Goal: Task Accomplishment & Management: Manage account settings

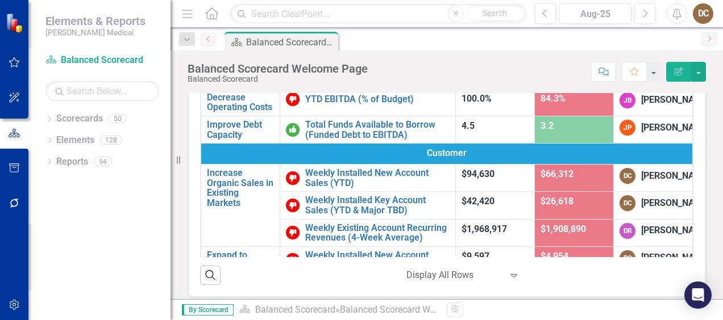
scroll to position [162, 0]
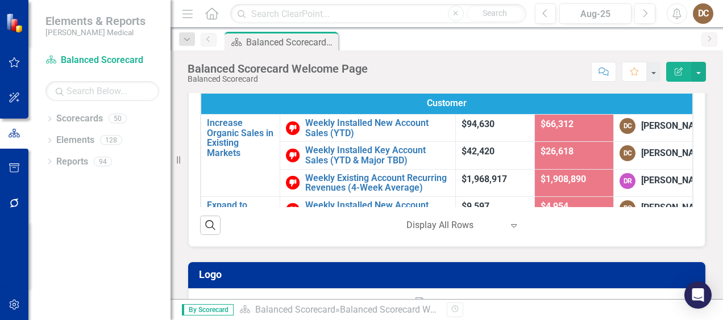
click at [508, 225] on icon "Expand" at bounding box center [513, 225] width 11 height 9
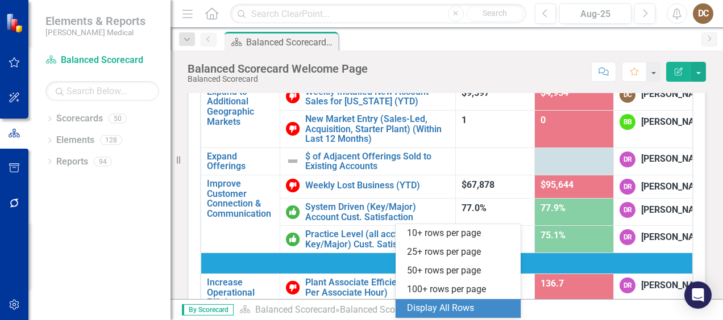
scroll to position [62, 0]
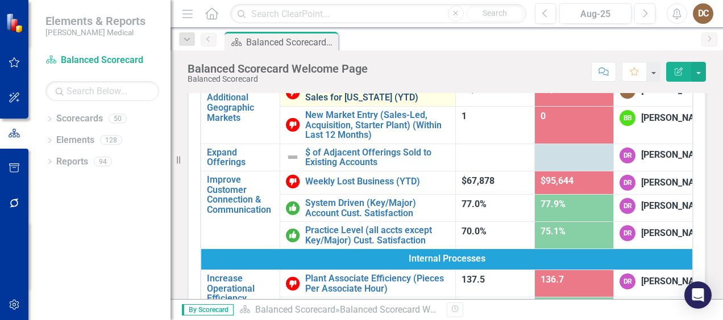
click at [375, 103] on link "Weekly Installed New Account Sales for [US_STATE] (YTD)" at bounding box center [377, 93] width 144 height 20
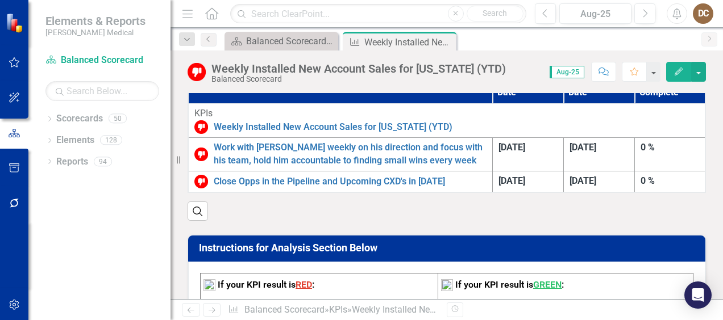
scroll to position [324, 0]
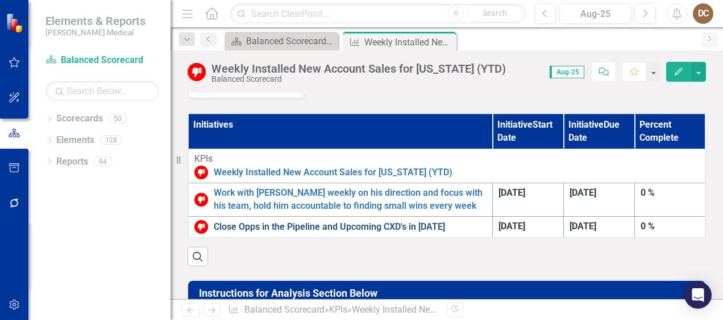
click at [349, 221] on link "Close Opps in the Pipeline and Upcoming CXD's in [DATE]" at bounding box center [350, 227] width 273 height 13
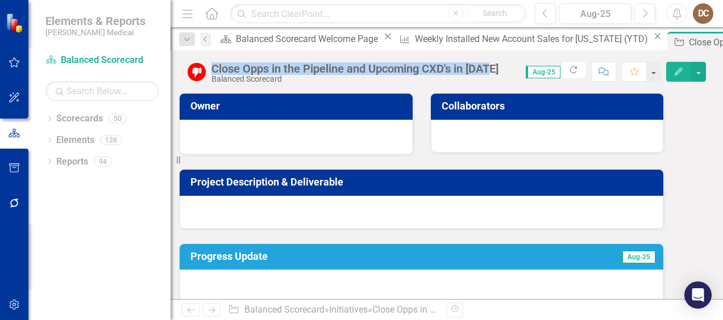
drag, startPoint x: 498, startPoint y: 66, endPoint x: 211, endPoint y: 56, distance: 287.6
click at [211, 56] on div "Close Opps in the Pipeline and Upcoming CXD's in [DATE] Balanced Scorecard Scor…" at bounding box center [446, 68] width 552 height 34
drag, startPoint x: 211, startPoint y: 56, endPoint x: 330, endPoint y: 68, distance: 119.9
copy div "Close Opps in the Pipeline and Upcoming CXD's in [DATE]"
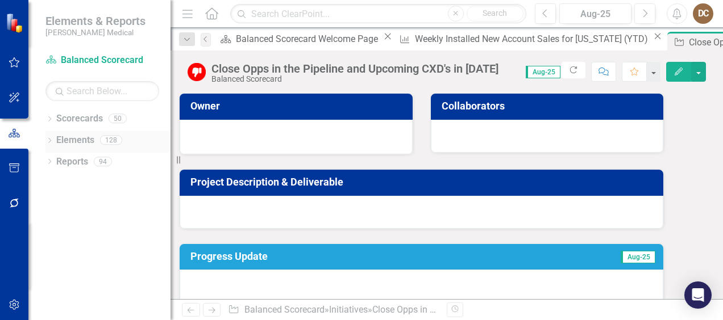
click at [50, 137] on div "Dropdown" at bounding box center [49, 142] width 8 height 10
click at [77, 207] on link "Initiative Initiatives" at bounding box center [72, 204] width 55 height 13
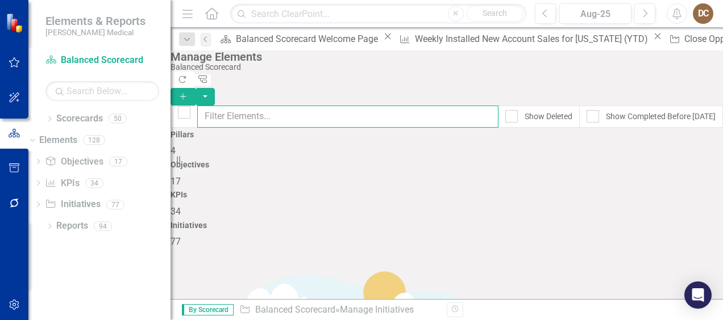
click at [359, 106] on input "text" at bounding box center [347, 117] width 301 height 22
paste input "Close Opps in the Pipeline and Upcoming CXD's in [DATE]"
type input "Close Opps in the Pipeline and Upcoming CXD's in [DATE]"
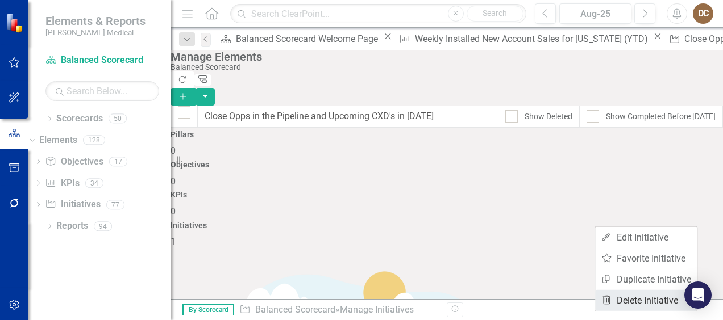
click at [642, 309] on link "Trash Delete Initiative" at bounding box center [646, 300] width 102 height 21
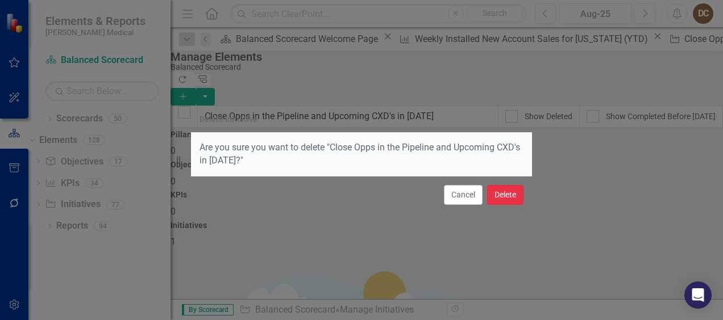
click at [502, 204] on button "Delete" at bounding box center [505, 195] width 36 height 20
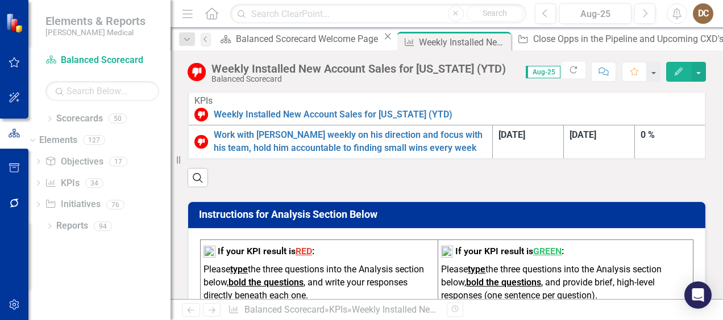
scroll to position [375, 0]
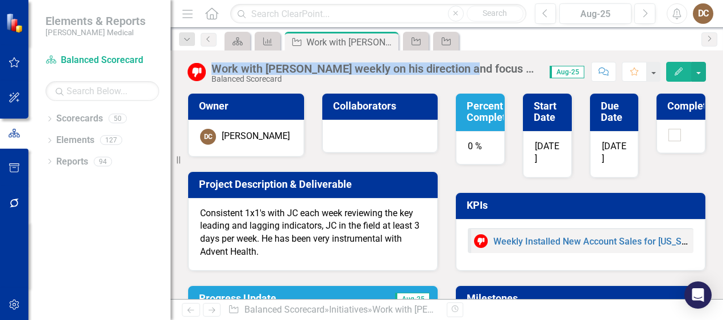
drag, startPoint x: 211, startPoint y: 70, endPoint x: 459, endPoint y: 70, distance: 248.2
click at [459, 70] on div "Work with J.C. weekly on his direction and focus with his team, hold him accoun…" at bounding box center [365, 73] width 356 height 22
drag, startPoint x: 459, startPoint y: 70, endPoint x: 409, endPoint y: 69, distance: 50.0
copy div "Work with J.C. weekly on his direction and focus"
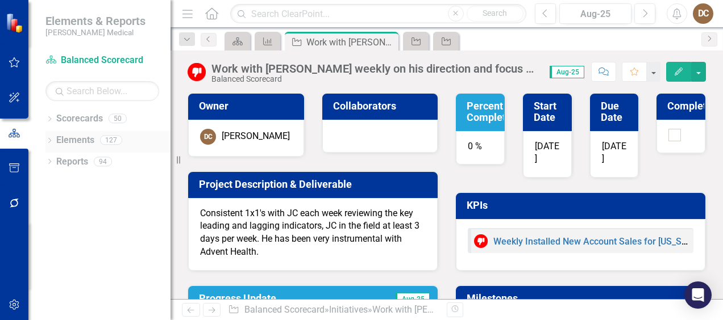
click at [47, 137] on div "Dropdown" at bounding box center [49, 142] width 8 height 10
click at [86, 208] on link "Initiative Initiatives" at bounding box center [89, 204] width 55 height 13
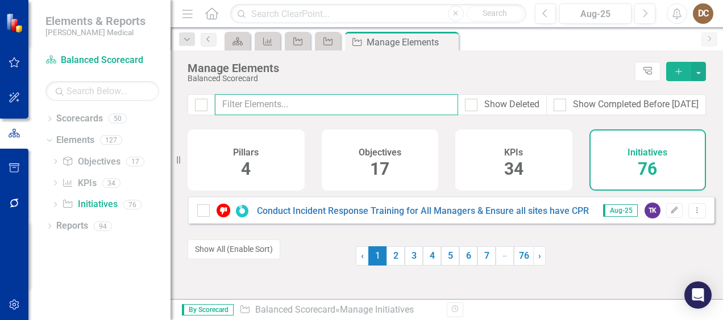
click at [294, 105] on input "text" at bounding box center [336, 104] width 243 height 21
paste input "Work with J.C. weekly on his direction and focus"
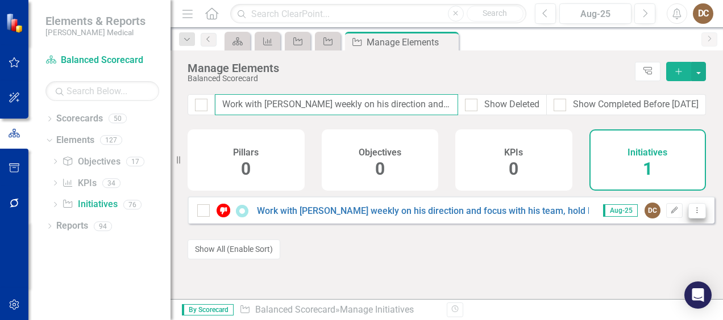
type input "Work with J.C. weekly on his direction and focus"
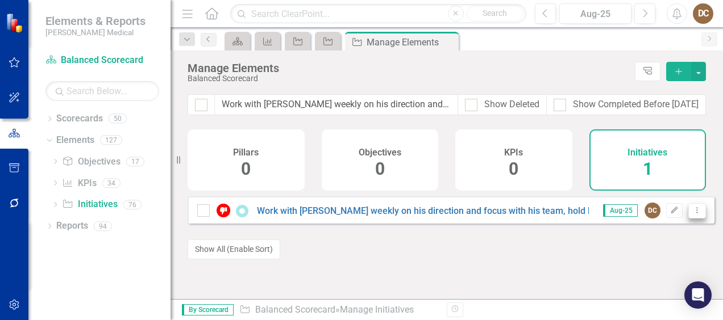
click at [692, 214] on icon "Dropdown Menu" at bounding box center [697, 210] width 10 height 7
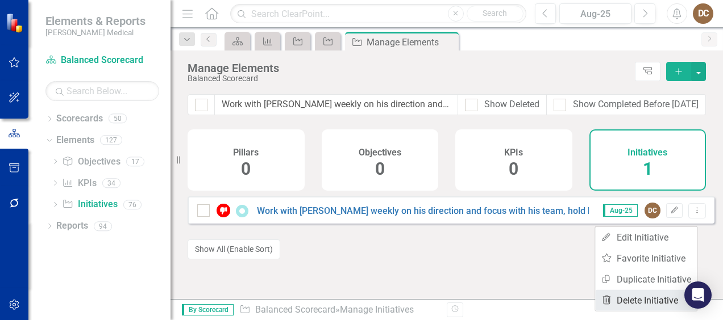
click at [653, 299] on link "Trash Delete Initiative" at bounding box center [646, 300] width 102 height 21
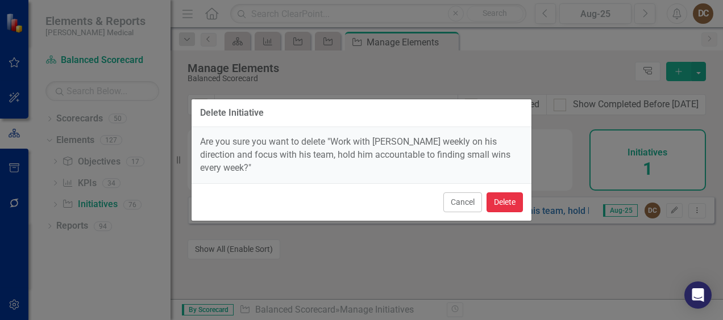
click at [515, 201] on button "Delete" at bounding box center [504, 203] width 36 height 20
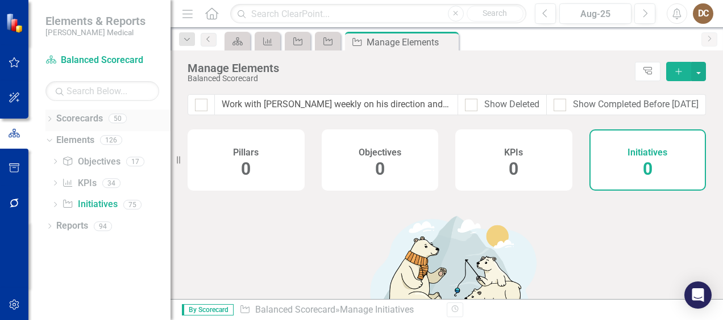
click at [48, 114] on div "Dropdown Scorecards 50" at bounding box center [107, 121] width 125 height 22
click at [74, 123] on link "Scorecards" at bounding box center [79, 118] width 47 height 13
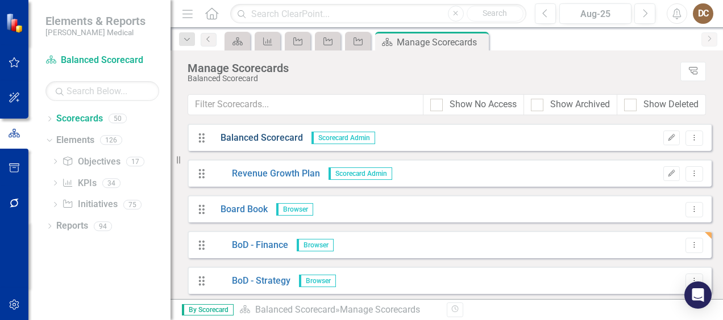
click at [273, 141] on link "Balanced Scorecard" at bounding box center [257, 138] width 91 height 13
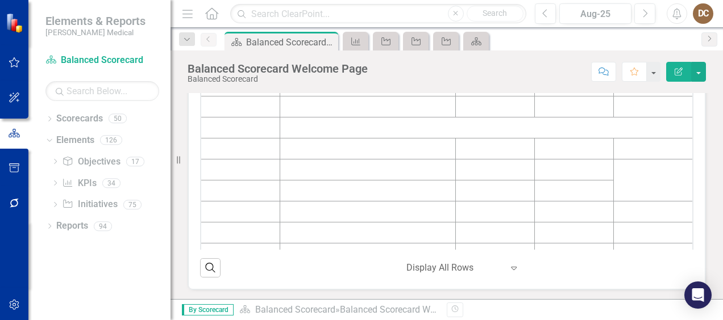
scroll to position [120, 0]
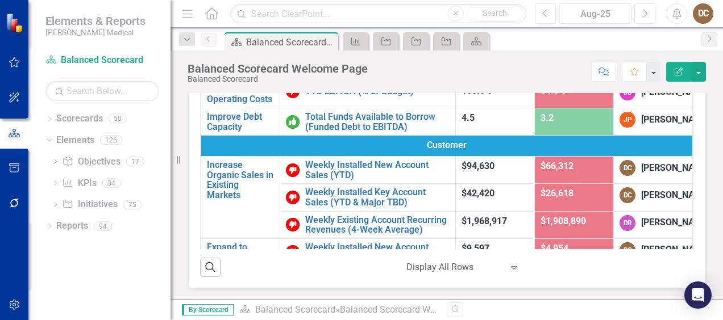
click at [703, 165] on div "Balanced Scorecard Objectives KPIs Target Result KPI Owner Financial Increase R…" at bounding box center [446, 124] width 535 height 331
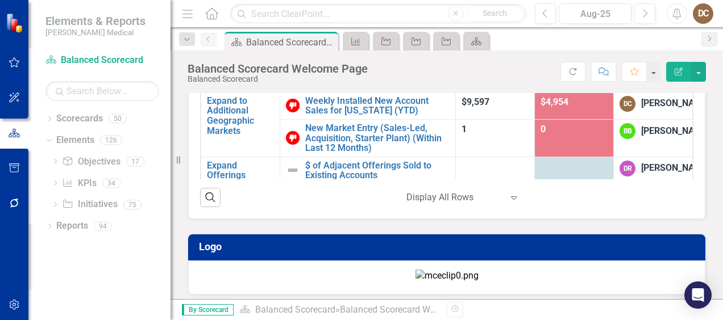
scroll to position [78, 0]
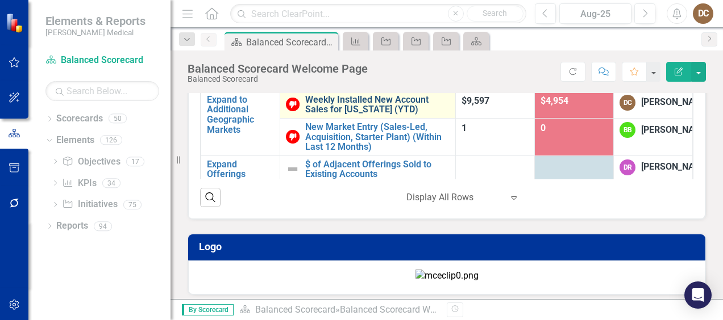
click at [357, 115] on link "Weekly Installed New Account Sales for [US_STATE] (YTD)" at bounding box center [377, 105] width 144 height 20
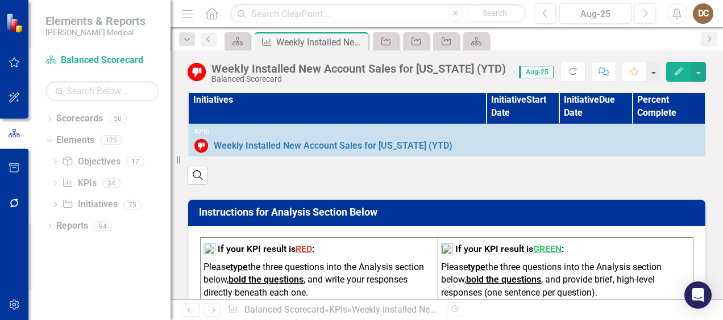
scroll to position [337, 0]
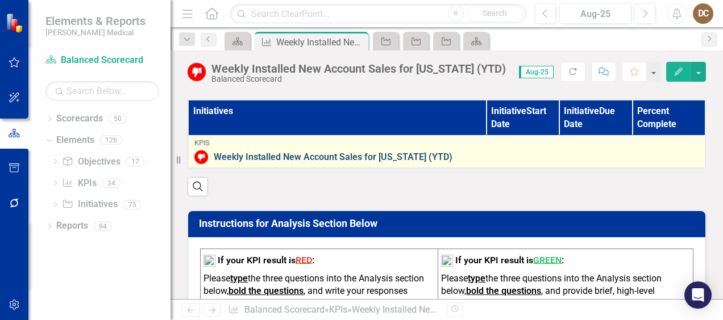
click at [363, 152] on link "Weekly Installed New Account Sales for [US_STATE] (YTD)" at bounding box center [456, 157] width 485 height 10
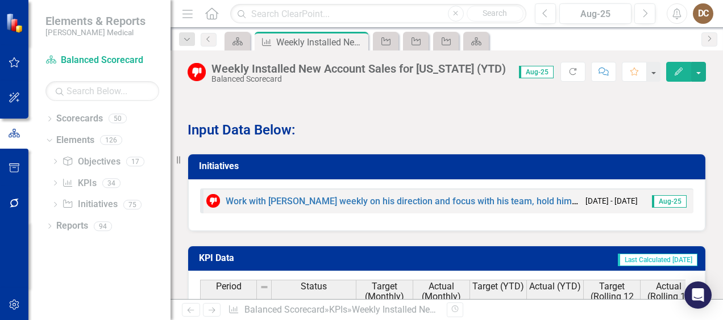
scroll to position [846, 0]
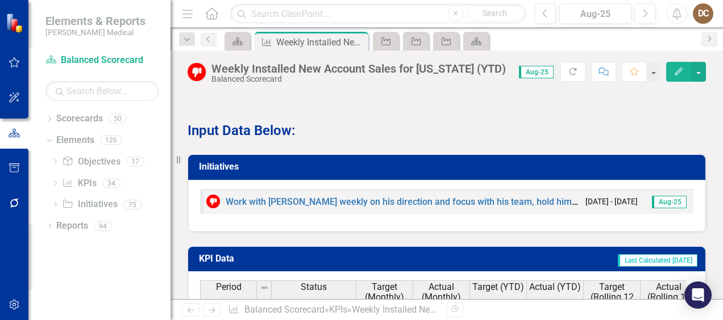
click at [460, 159] on td "Initiatives" at bounding box center [448, 168] width 499 height 19
click at [447, 167] on h3 "Initiatives" at bounding box center [448, 167] width 499 height 10
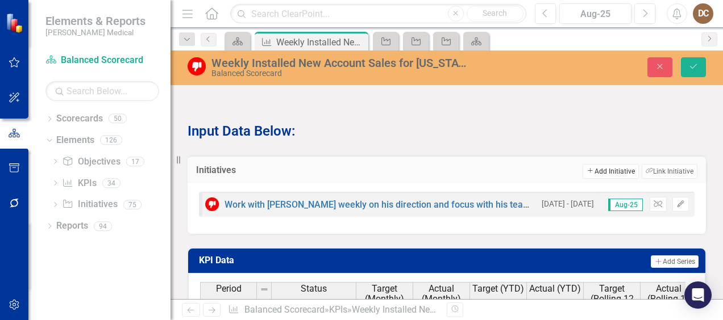
click at [601, 168] on button "Add Add Initiative" at bounding box center [610, 171] width 56 height 15
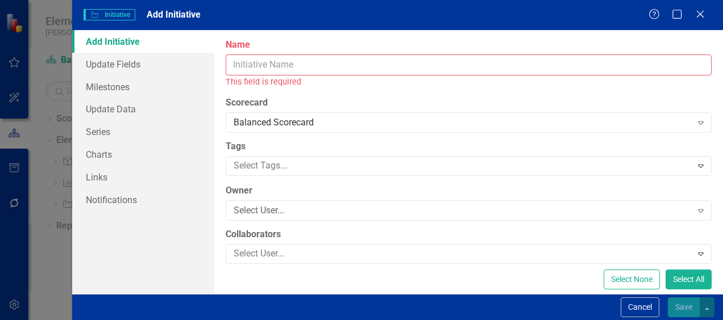
click at [327, 64] on input "Name" at bounding box center [469, 65] width 486 height 21
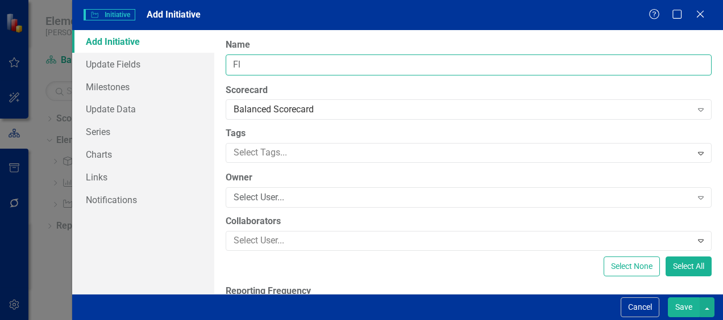
type input "F"
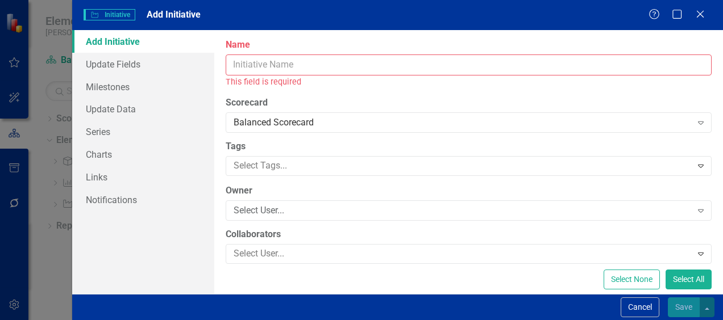
click at [289, 61] on input "Name" at bounding box center [469, 65] width 486 height 21
type input "F"
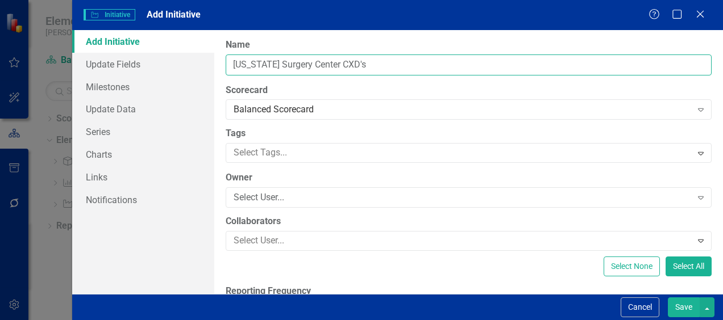
click at [233, 65] on input "Florida Surgery Center CXD's" at bounding box center [469, 65] width 486 height 21
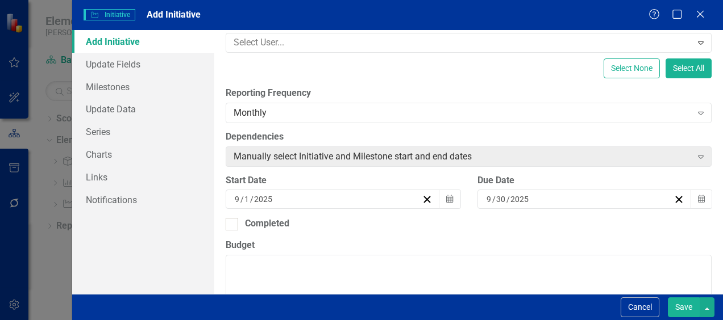
scroll to position [265, 0]
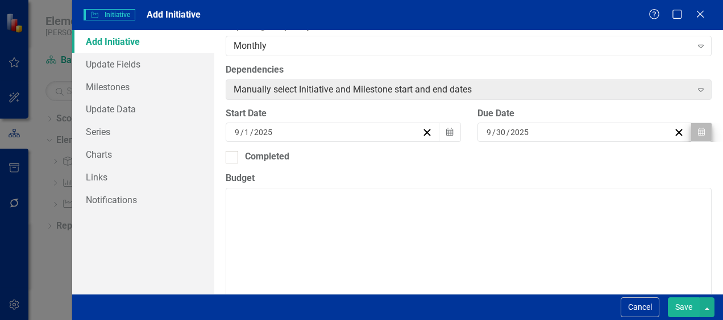
type input "Get Florida Surgery Center CXD's up to 50% by the end of the year"
click at [698, 133] on icon "button" at bounding box center [701, 132] width 7 height 8
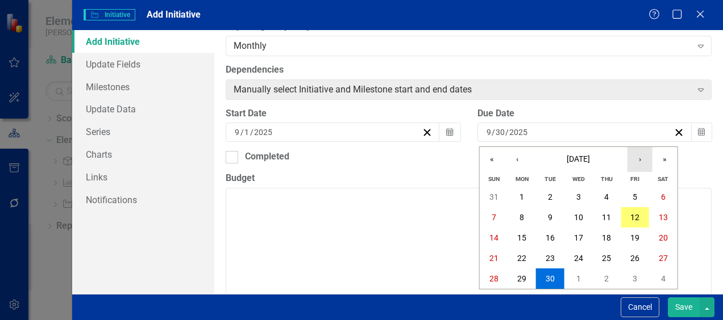
click at [641, 169] on button "›" at bounding box center [639, 159] width 25 height 25
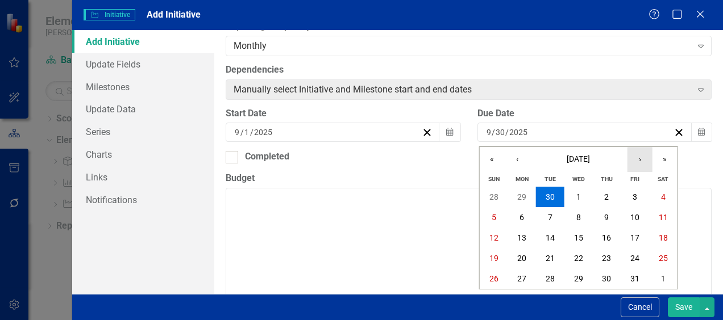
click at [641, 169] on button "›" at bounding box center [639, 159] width 25 height 25
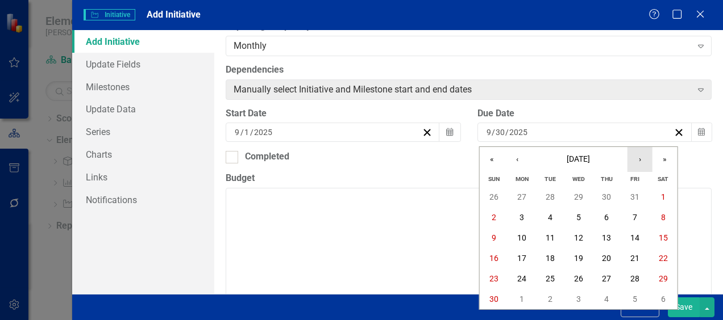
click at [641, 164] on button "›" at bounding box center [639, 159] width 25 height 25
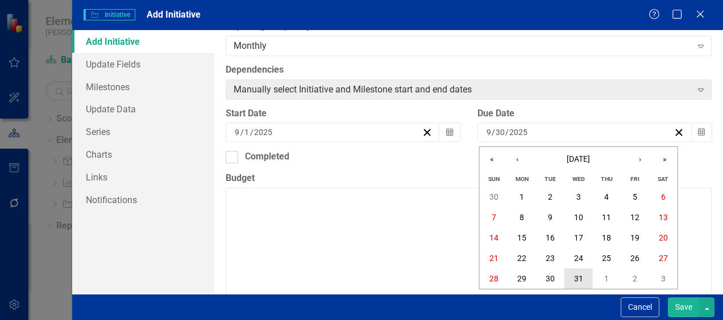
click at [575, 277] on abbr "31" at bounding box center [578, 278] width 9 height 9
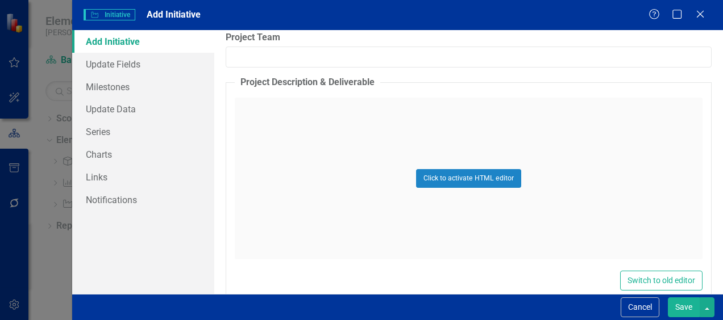
scroll to position [571, 0]
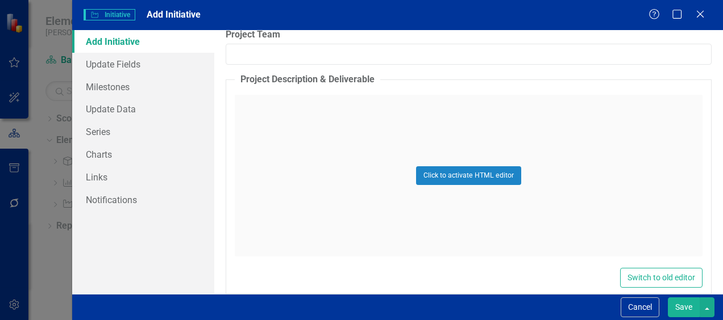
click at [685, 308] on button "Save" at bounding box center [683, 308] width 32 height 20
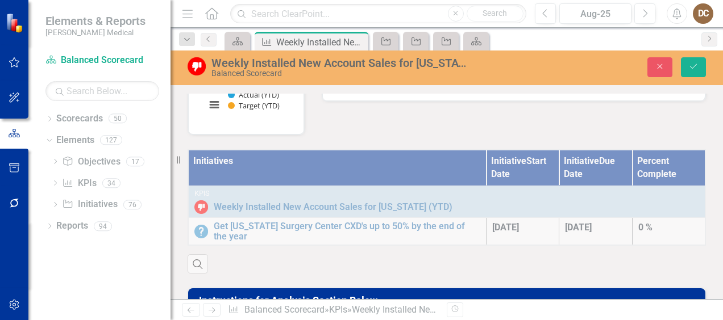
scroll to position [289, 0]
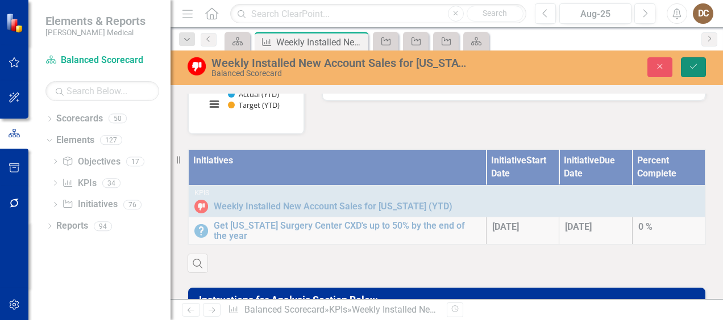
click at [695, 71] on button "Save" at bounding box center [693, 67] width 25 height 20
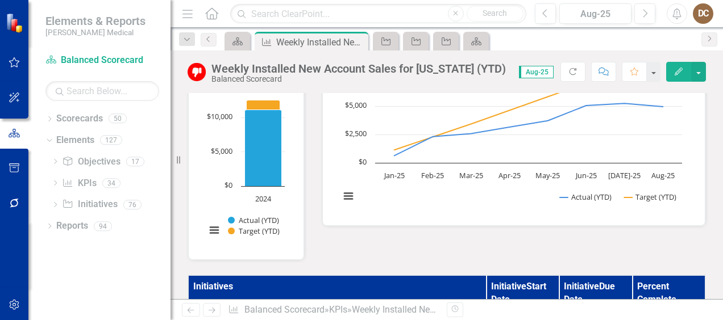
scroll to position [338, 0]
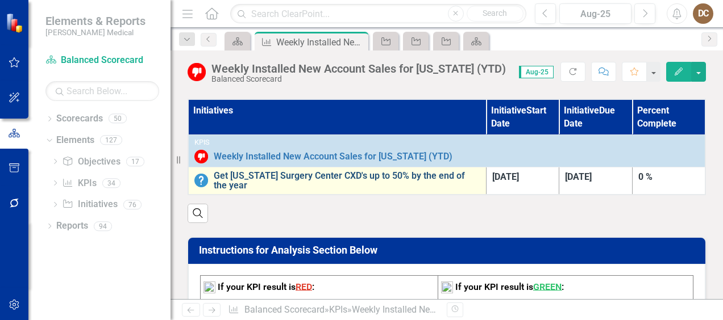
click at [322, 173] on link "Get Florida Surgery Center CXD's up to 50% by the end of the year" at bounding box center [347, 181] width 266 height 20
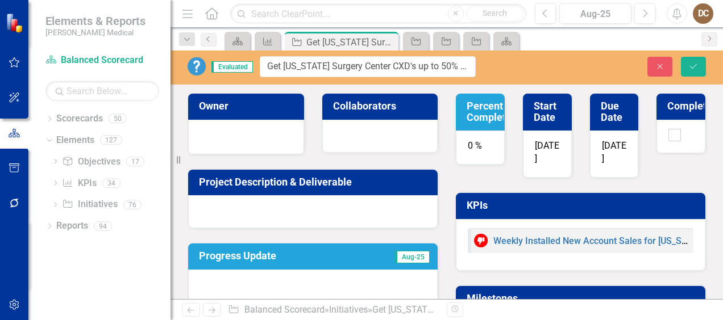
click at [179, 98] on div "Owner" at bounding box center [246, 117] width 134 height 76
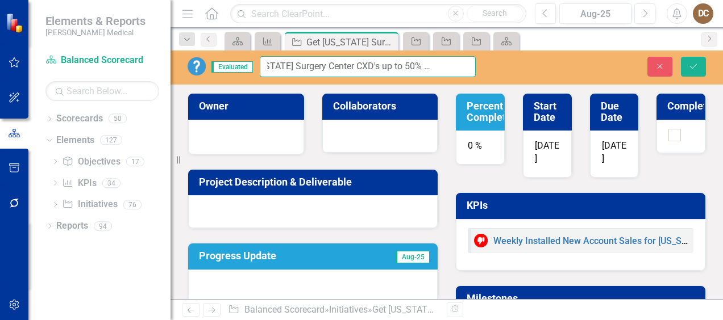
scroll to position [0, 63]
drag, startPoint x: 267, startPoint y: 66, endPoint x: 484, endPoint y: 91, distance: 218.5
click at [484, 91] on div "Evaluated Get Florida Surgery Center CXD's up to 50% by the end of the year Clo…" at bounding box center [446, 175] width 552 height 249
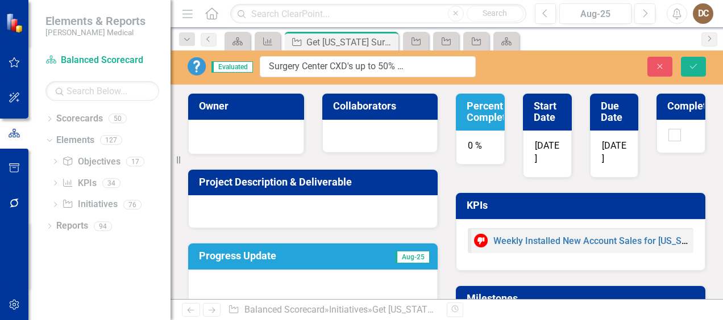
click at [248, 203] on div at bounding box center [312, 211] width 249 height 33
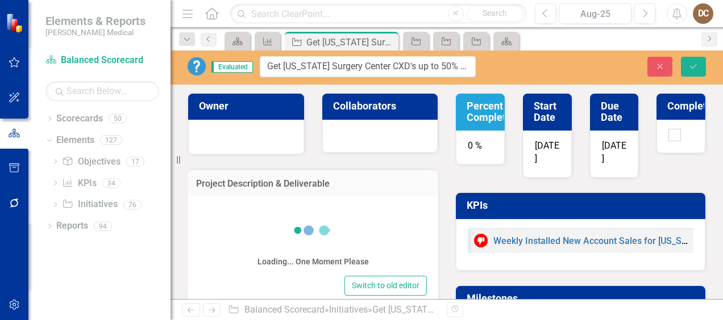
click at [240, 198] on div "Loading... One Moment Please Switch to old editor" at bounding box center [312, 256] width 251 height 119
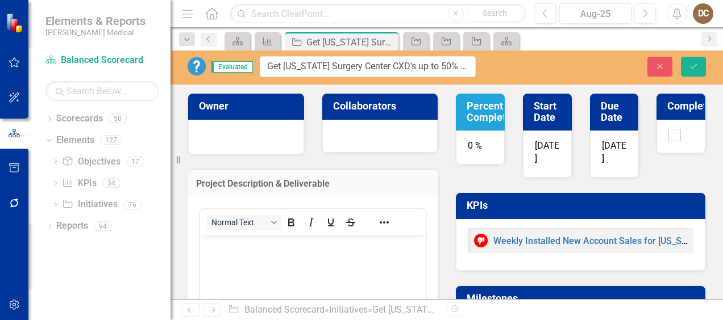
click at [233, 260] on body "Rich Text Area. Press ALT-0 for help." at bounding box center [313, 321] width 226 height 170
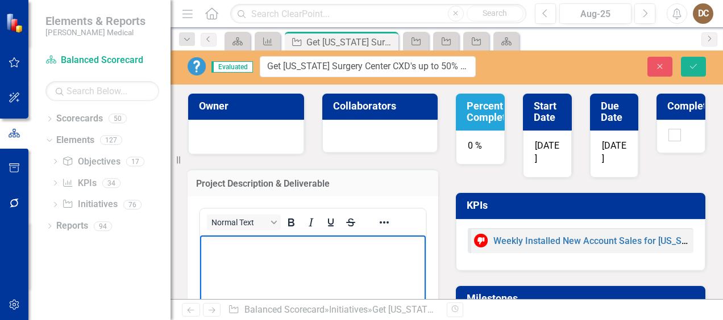
paste body "Rich Text Area. Press ALT-0 for help."
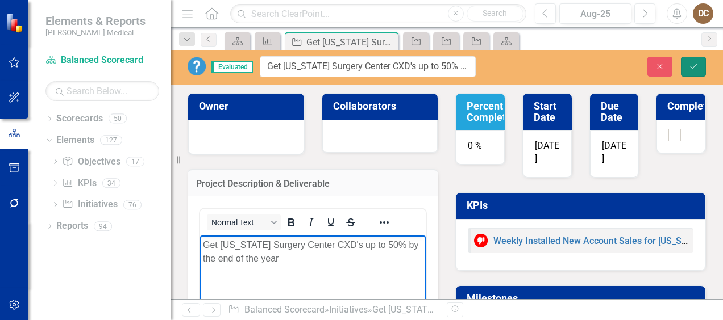
click at [689, 65] on icon "Save" at bounding box center [693, 66] width 10 height 8
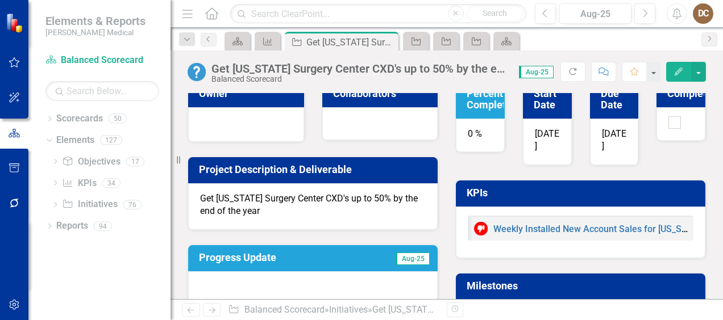
scroll to position [12, 0]
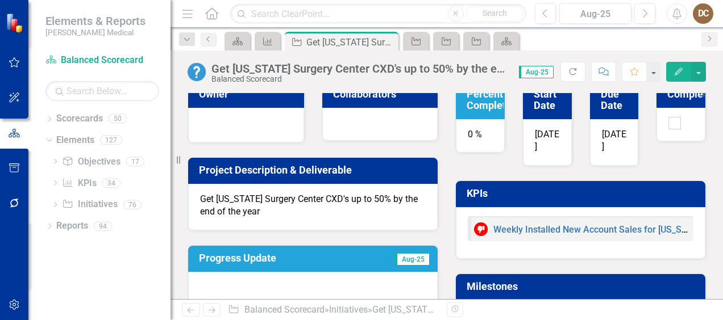
click at [473, 137] on div "0 %" at bounding box center [480, 136] width 49 height 34
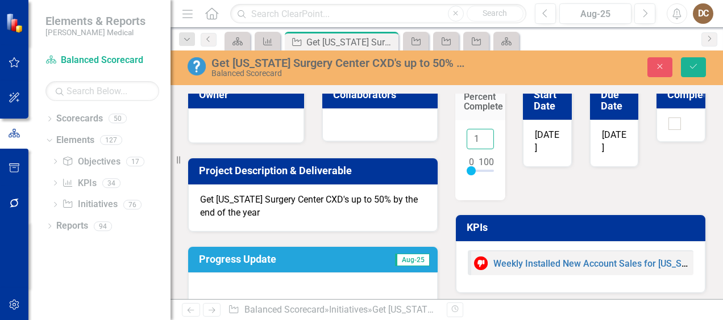
click at [477, 136] on input "1" at bounding box center [479, 139] width 27 height 21
click at [477, 136] on input "2" at bounding box center [479, 139] width 27 height 21
click at [477, 136] on input "3" at bounding box center [479, 139] width 27 height 21
click at [477, 136] on input "4" at bounding box center [479, 139] width 27 height 21
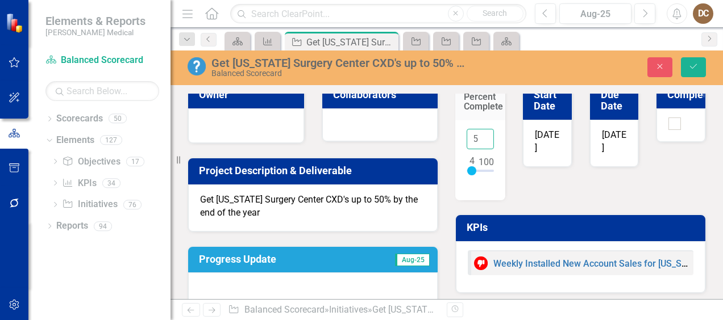
click at [477, 136] on input "5" at bounding box center [479, 139] width 27 height 21
click at [477, 136] on input "6" at bounding box center [479, 139] width 27 height 21
click at [477, 136] on input "7" at bounding box center [479, 139] width 27 height 21
click at [477, 136] on input "8" at bounding box center [479, 139] width 27 height 21
click at [477, 136] on input "9" at bounding box center [479, 139] width 27 height 21
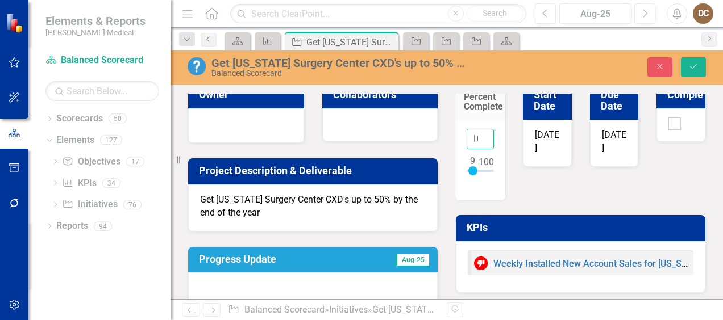
click at [477, 136] on input "10" at bounding box center [479, 139] width 27 height 21
click at [477, 136] on input "11" at bounding box center [479, 139] width 27 height 21
click at [477, 136] on input "12" at bounding box center [479, 139] width 27 height 21
click at [477, 136] on input "13" at bounding box center [479, 139] width 27 height 21
click at [477, 136] on input "14" at bounding box center [479, 139] width 27 height 21
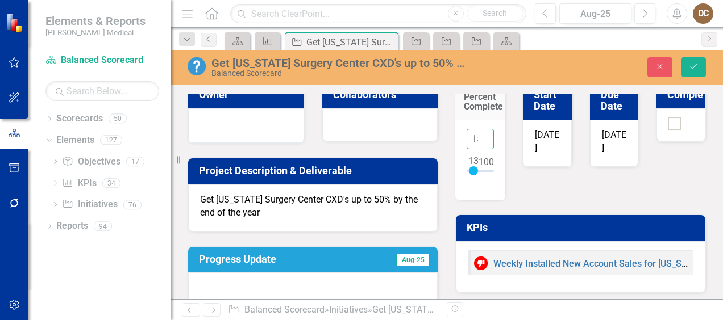
click at [477, 136] on input "15" at bounding box center [479, 139] width 27 height 21
click at [477, 136] on input "16" at bounding box center [479, 139] width 27 height 21
click at [477, 136] on input "17" at bounding box center [479, 139] width 27 height 21
click at [477, 136] on input "18" at bounding box center [479, 139] width 27 height 21
click at [477, 136] on input "19" at bounding box center [479, 139] width 27 height 21
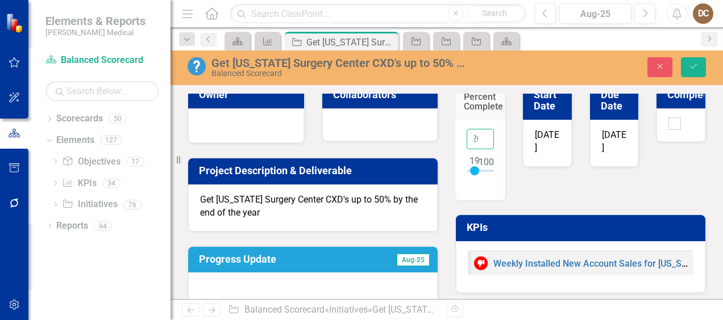
type input "20"
click at [477, 136] on input "20" at bounding box center [479, 139] width 27 height 21
click at [441, 178] on div "Project Description & Deliverable Get Florida Surgery Center CXD's up to 50% by…" at bounding box center [313, 188] width 268 height 88
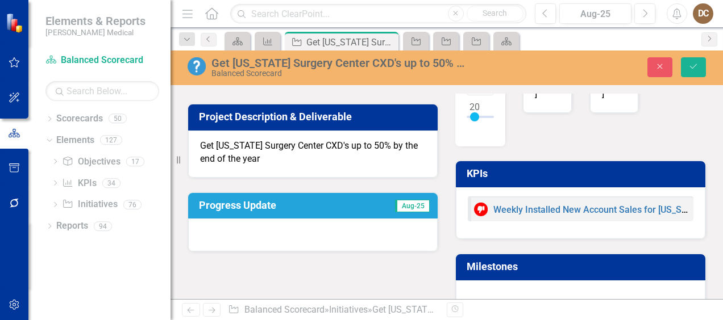
scroll to position [66, 0]
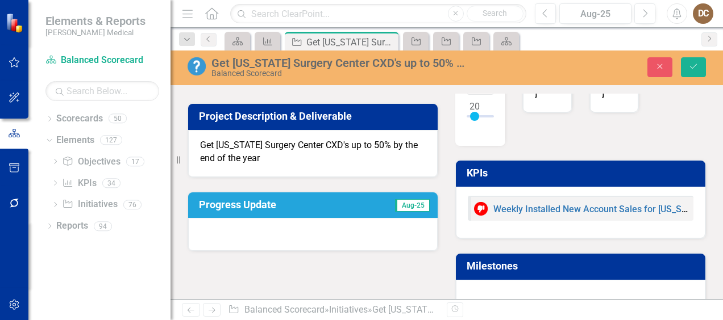
click at [345, 229] on div at bounding box center [312, 234] width 249 height 33
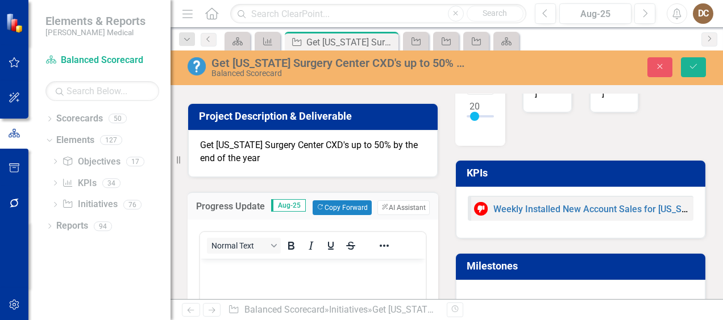
scroll to position [0, 0]
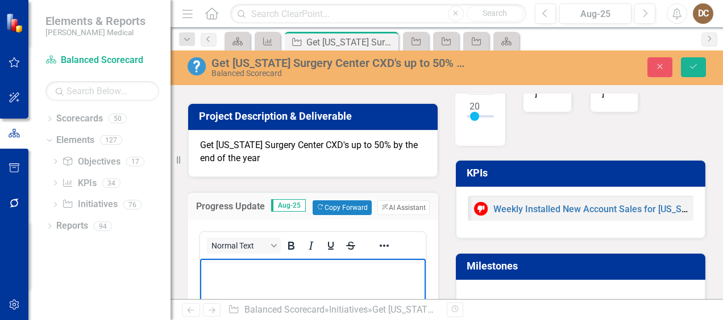
click at [696, 62] on button "Save" at bounding box center [693, 67] width 25 height 20
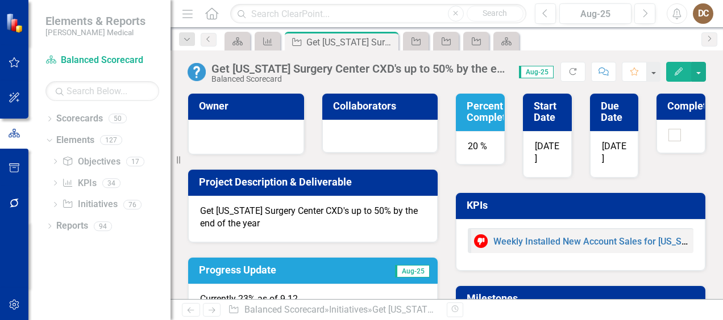
click at [266, 131] on div at bounding box center [246, 136] width 92 height 14
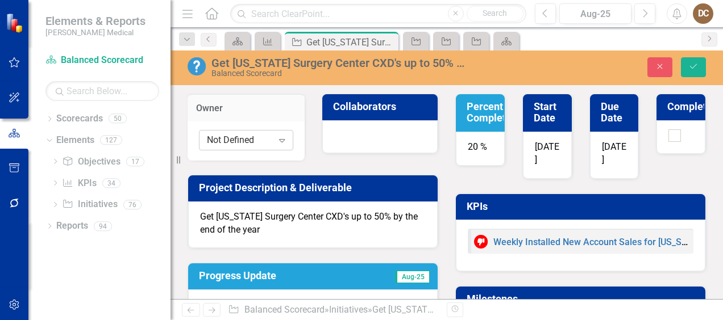
click at [269, 145] on div "Not Defined" at bounding box center [240, 140] width 66 height 13
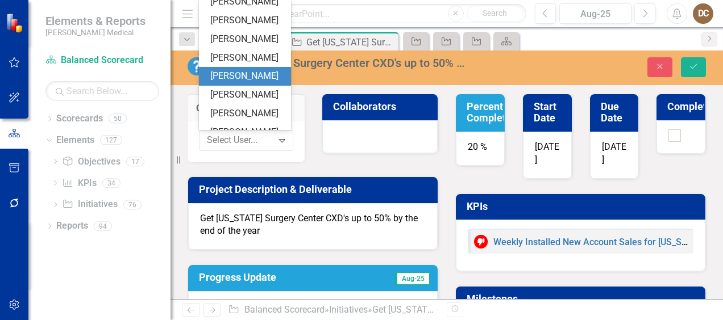
scroll to position [129, 0]
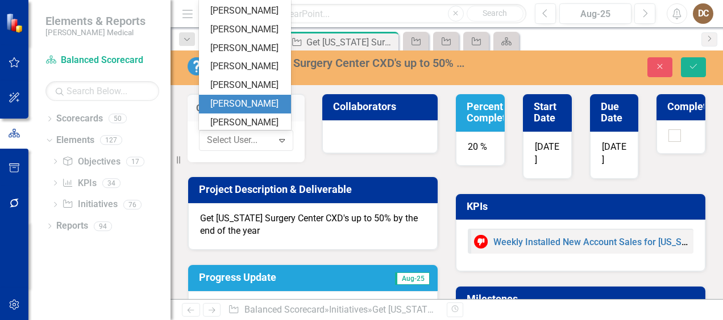
click at [256, 111] on div "[PERSON_NAME]" at bounding box center [247, 104] width 74 height 13
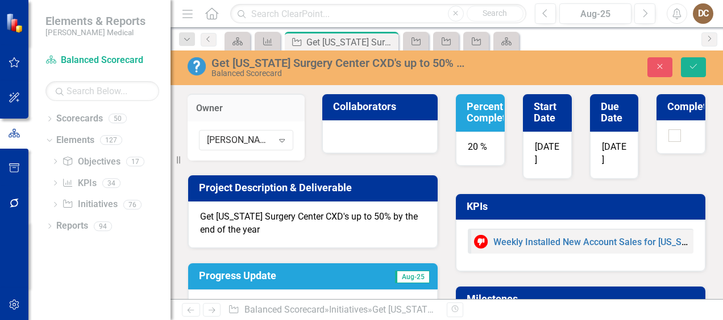
click at [384, 128] on div at bounding box center [380, 136] width 116 height 33
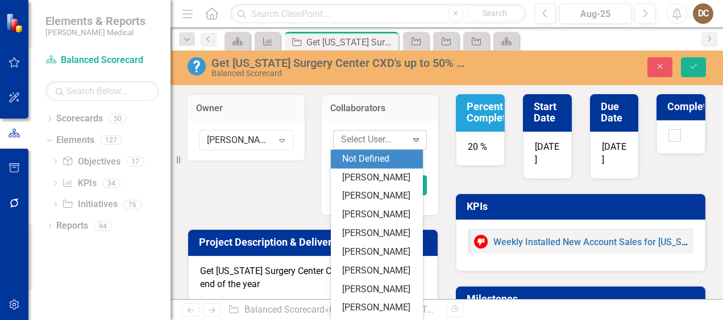
click at [406, 139] on div "Expand" at bounding box center [416, 140] width 20 height 18
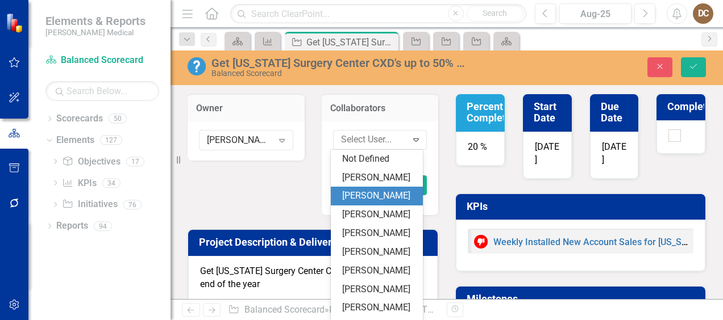
click at [378, 187] on div "Evena Badio" at bounding box center [377, 196] width 92 height 19
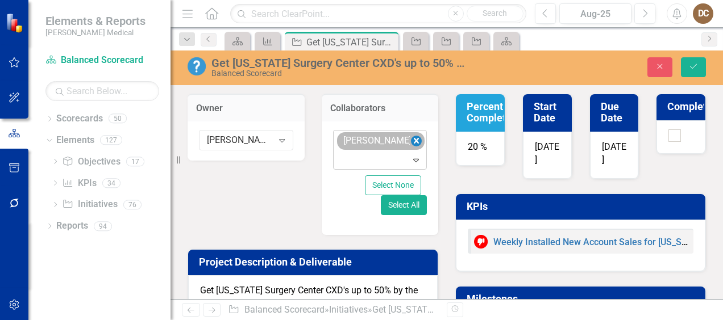
click at [414, 140] on icon "Remove Evena Badio" at bounding box center [416, 141] width 5 height 6
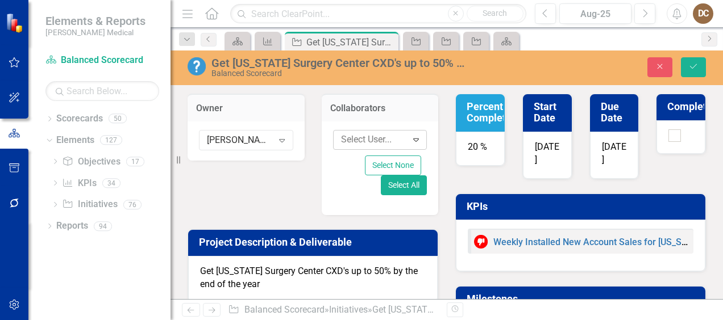
click at [397, 140] on div at bounding box center [371, 139] width 70 height 15
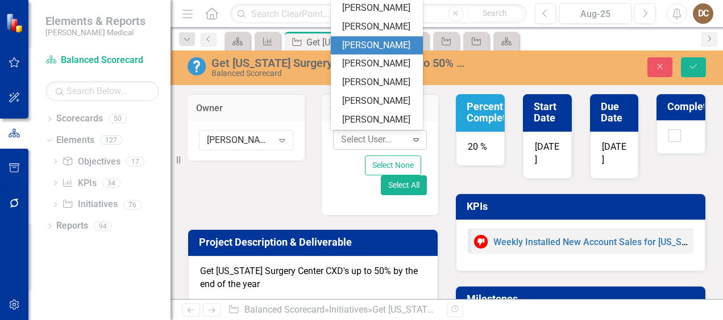
scroll to position [0, 0]
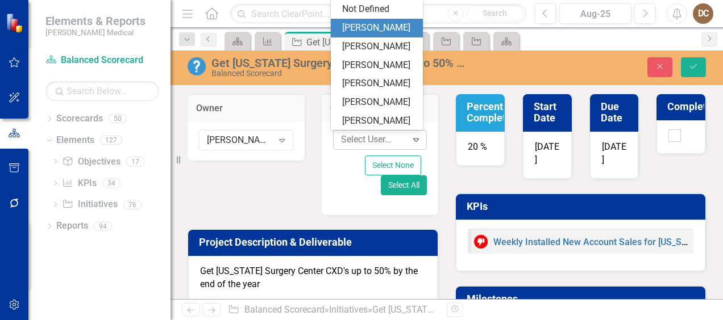
click at [386, 22] on div "JC Alameda" at bounding box center [379, 28] width 74 height 13
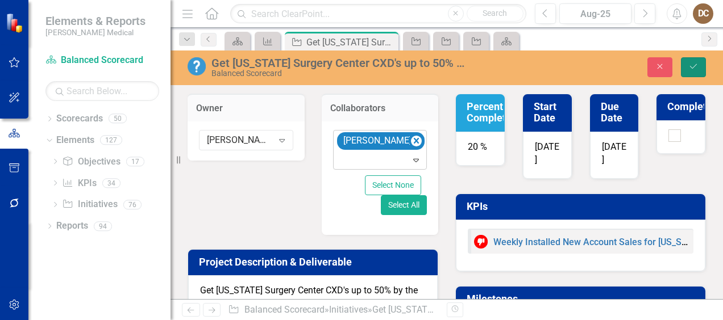
click at [702, 66] on button "Save" at bounding box center [693, 67] width 25 height 20
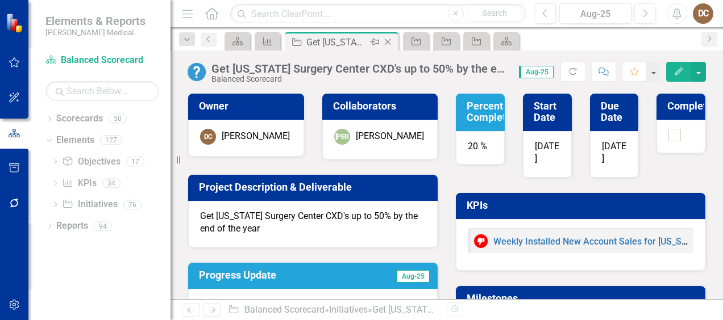
click at [387, 44] on icon "Close" at bounding box center [387, 41] width 11 height 9
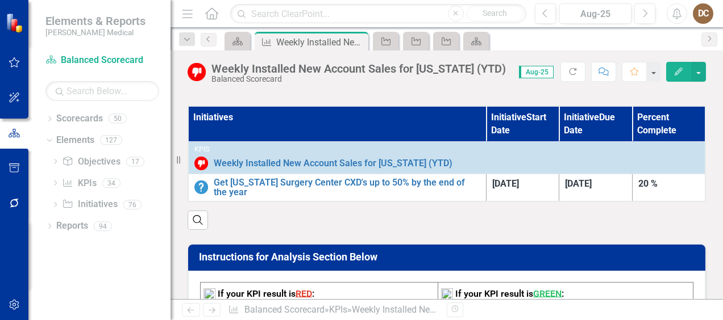
scroll to position [332, 0]
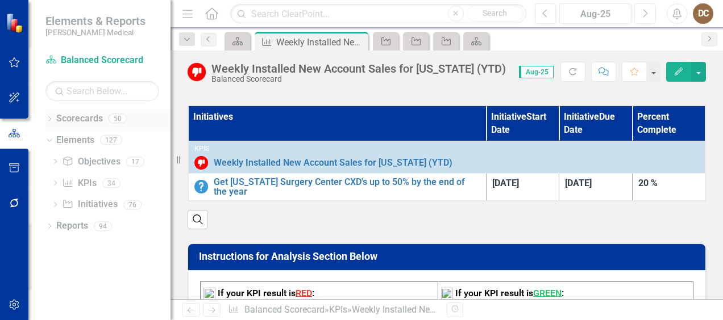
click at [51, 118] on icon "Dropdown" at bounding box center [49, 120] width 8 height 6
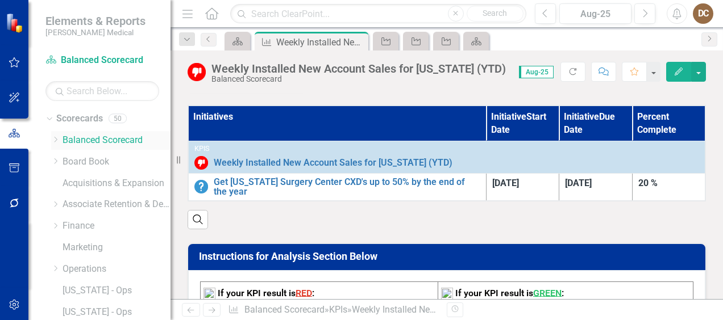
click at [81, 144] on link "Balanced Scorecard" at bounding box center [116, 140] width 108 height 13
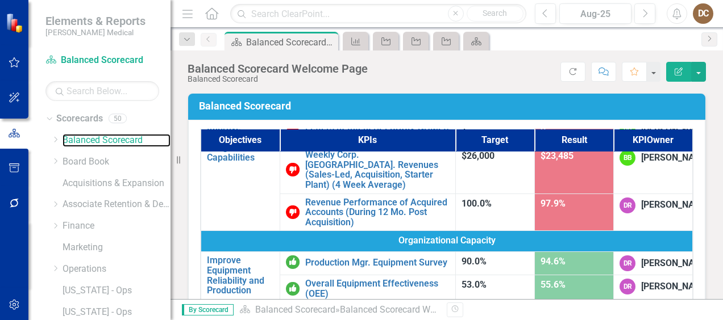
scroll to position [634, 0]
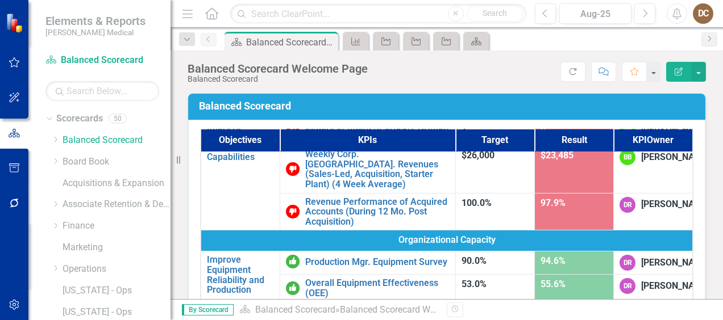
click at [347, 91] on link "Pipeline Health (% of TSMs & KAMs Above Goal)" at bounding box center [377, 82] width 144 height 20
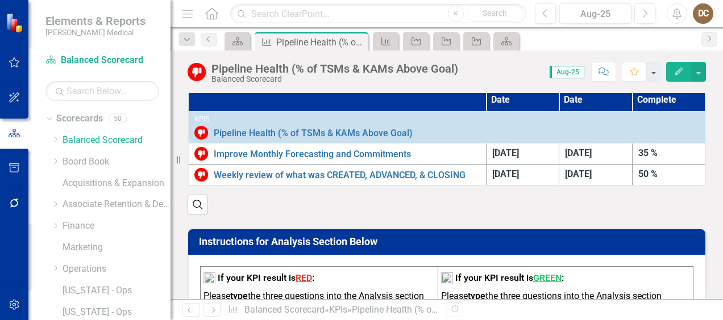
scroll to position [332, 0]
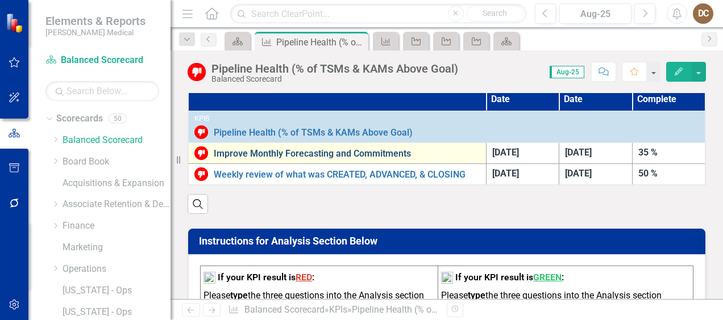
click at [363, 153] on link "Improve Monthly Forecasting and Commitments" at bounding box center [347, 154] width 266 height 10
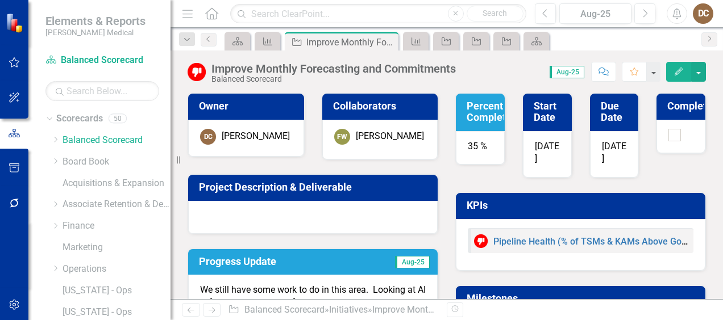
click at [456, 74] on div "Improve Monthly Forecasting and Commitments" at bounding box center [333, 68] width 244 height 12
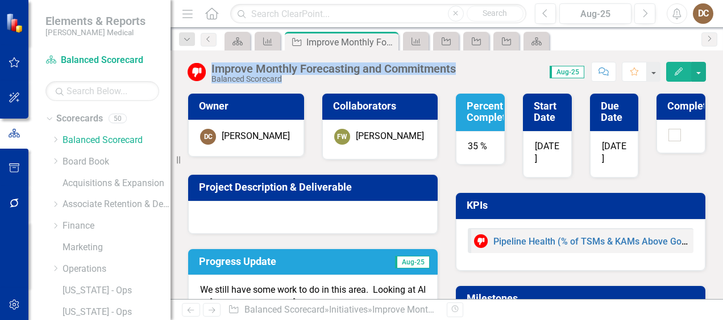
click at [211, 65] on div "Improve Monthly Forecasting and Commitments Balanced Scorecard Score: 0.00 Aug-…" at bounding box center [446, 68] width 552 height 34
drag, startPoint x: 211, startPoint y: 65, endPoint x: 326, endPoint y: 69, distance: 114.8
click at [326, 69] on div "Improve Monthly Forecasting and Commitments" at bounding box center [333, 68] width 244 height 12
click at [289, 218] on div at bounding box center [312, 217] width 249 height 33
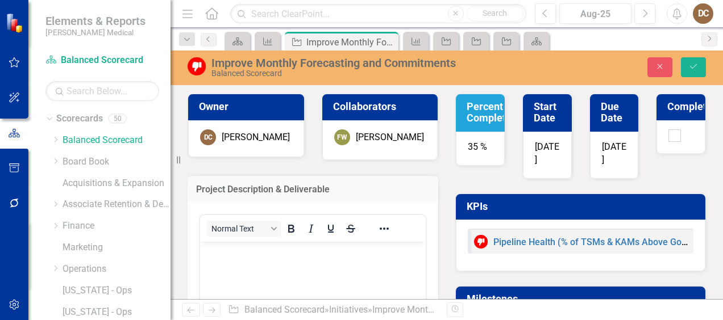
scroll to position [120, 0]
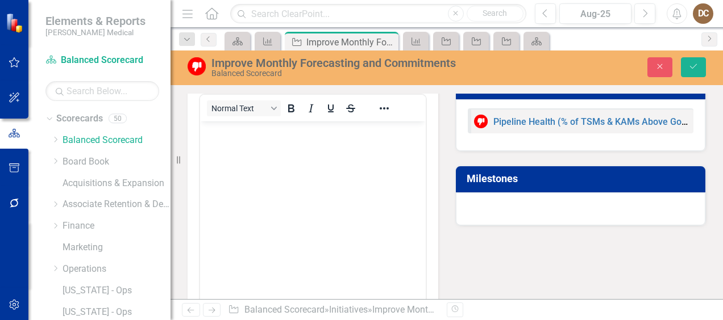
click at [284, 149] on body "Rich Text Area. Press ALT-0 for help." at bounding box center [313, 206] width 226 height 170
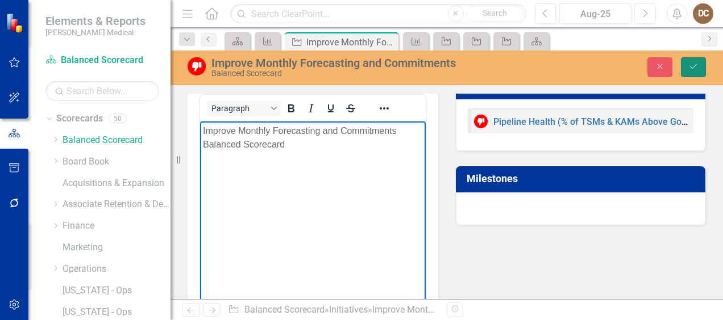
click at [686, 69] on button "Save" at bounding box center [693, 67] width 25 height 20
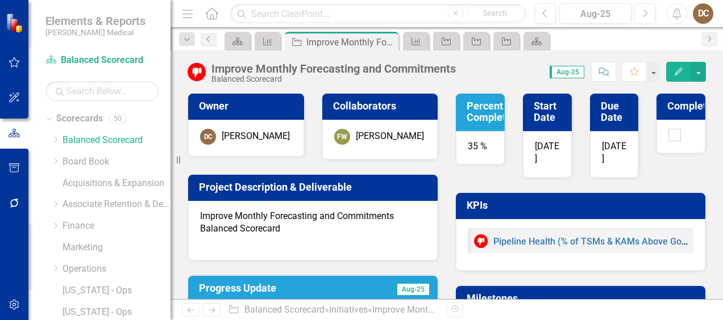
scroll to position [77, 0]
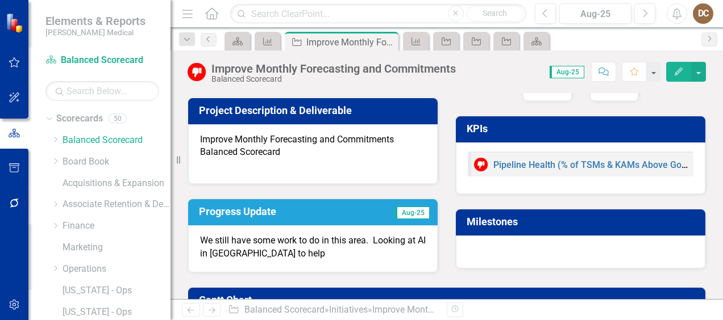
click at [298, 146] on div "Balanced Scorecard" at bounding box center [313, 152] width 226 height 13
click at [286, 155] on div "Balanced Scorecard" at bounding box center [313, 152] width 226 height 13
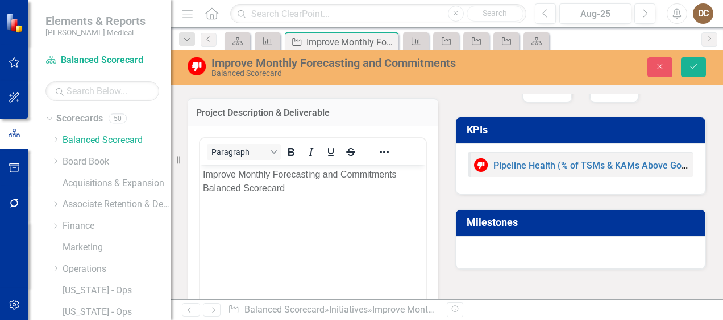
scroll to position [0, 0]
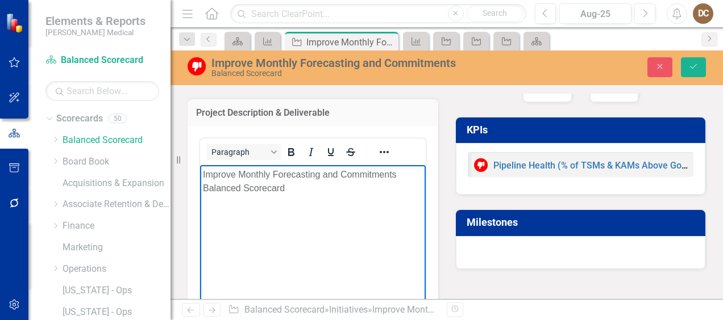
click at [292, 192] on div "Balanced Scorecard" at bounding box center [313, 188] width 220 height 14
click at [687, 71] on button "Save" at bounding box center [693, 67] width 25 height 20
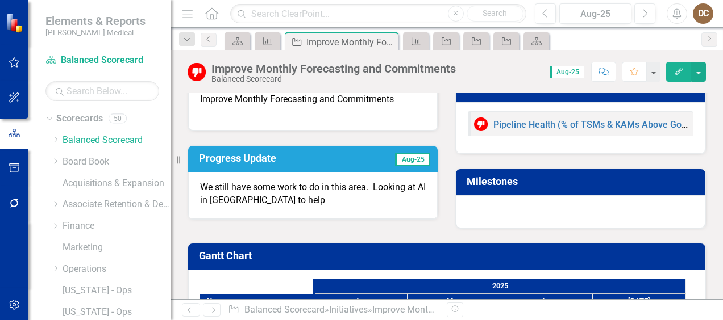
scroll to position [116, 0]
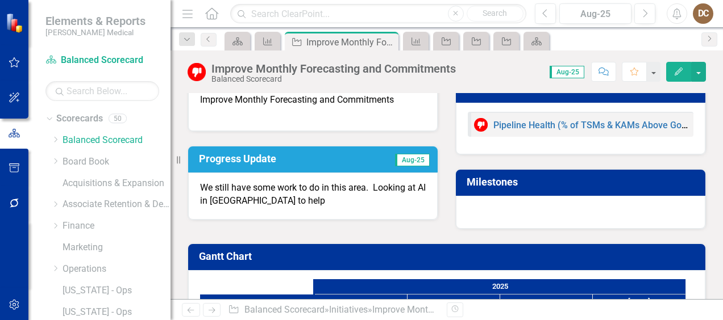
click at [349, 201] on p "We still have some work to do in this area. Looking at AI in Salesforce to help" at bounding box center [313, 195] width 226 height 26
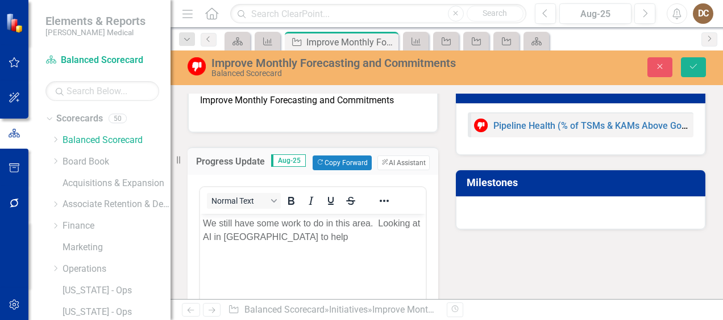
scroll to position [0, 0]
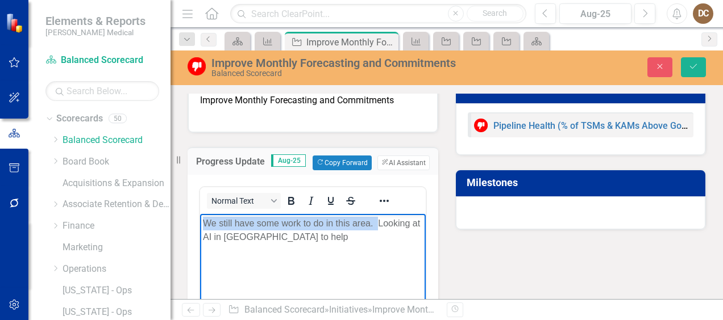
drag, startPoint x: 378, startPoint y: 225, endPoint x: 198, endPoint y: 227, distance: 180.1
click at [200, 227] on html "We still have some work to do in this area. Looking at AI in Salesforce to help" at bounding box center [313, 299] width 226 height 170
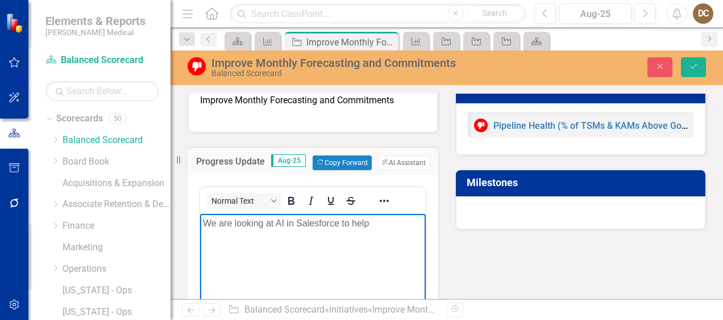
click at [375, 224] on p "We are looking at AI in Salesforce to help" at bounding box center [313, 223] width 220 height 14
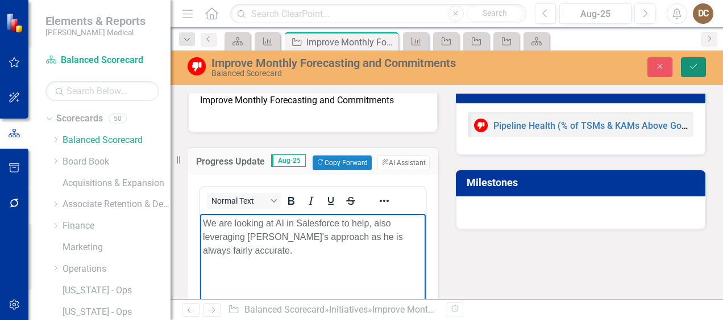
click at [686, 70] on button "Save" at bounding box center [693, 67] width 25 height 20
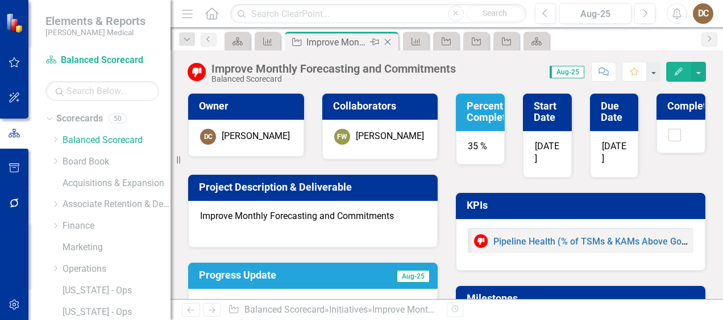
click at [387, 42] on icon at bounding box center [388, 42] width 6 height 6
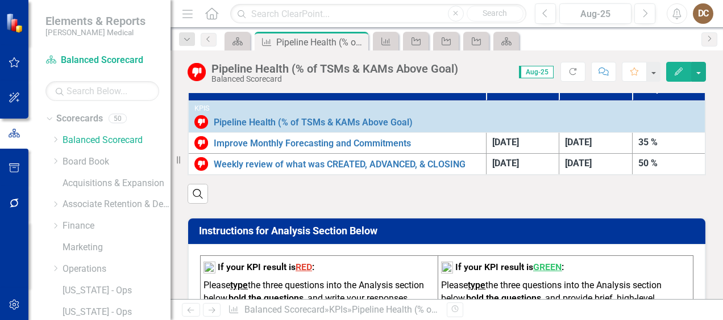
scroll to position [386, 0]
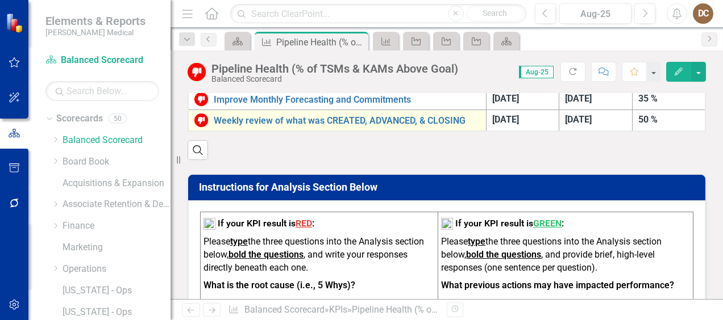
click at [354, 110] on td "Weekly review of what was CREATED, ADVANCED, & CLOSING Edit Edit Initiative Lin…" at bounding box center [337, 121] width 298 height 22
click at [350, 117] on link "Weekly review of what was CREATED, ADVANCED, & CLOSING" at bounding box center [347, 121] width 266 height 10
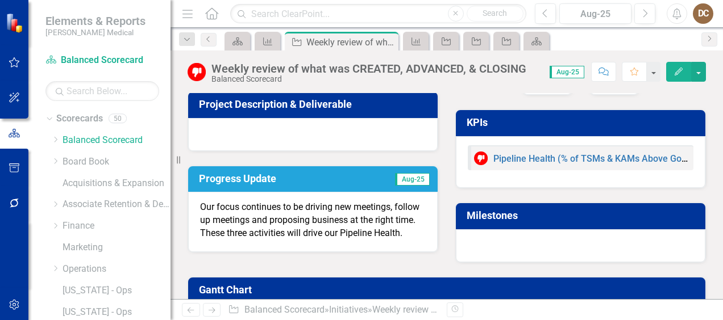
scroll to position [82, 0]
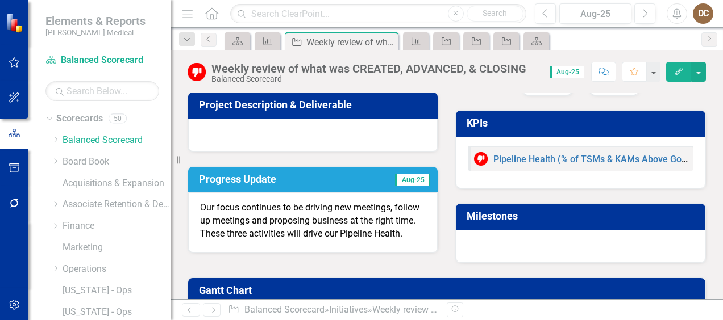
click at [374, 136] on div at bounding box center [312, 135] width 249 height 33
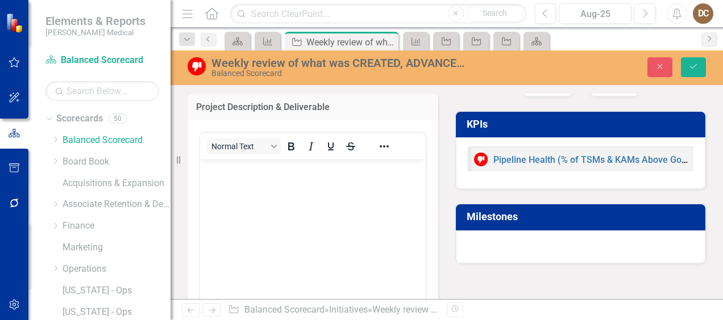
scroll to position [0, 0]
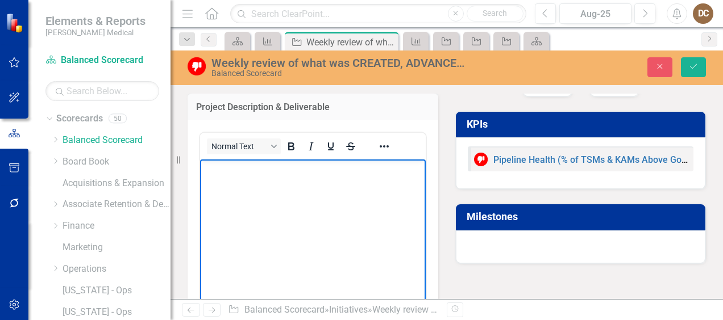
click at [307, 168] on p "Rich Text Area. Press ALT-0 for help." at bounding box center [313, 169] width 220 height 14
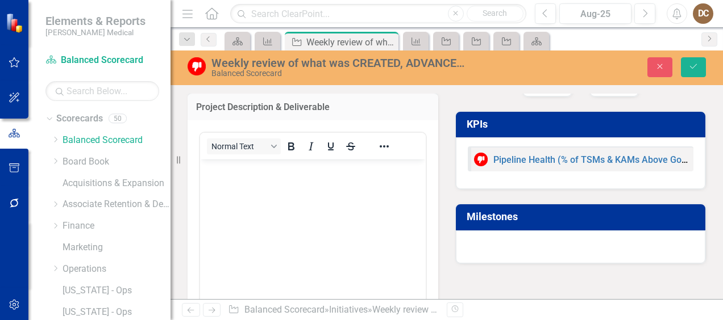
click at [211, 60] on div "Weekly review of what was CREATED, ADVANCED, & CLOSING" at bounding box center [340, 63] width 258 height 12
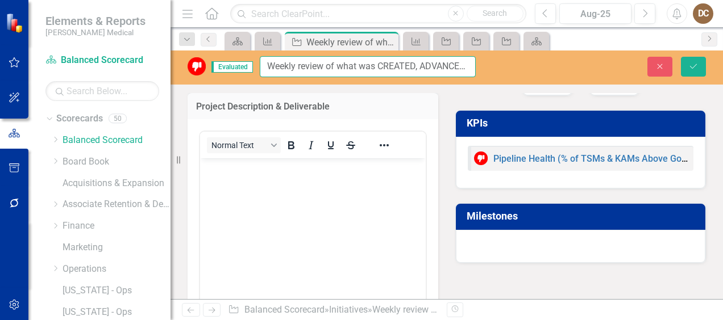
scroll to position [0, 47]
drag, startPoint x: 262, startPoint y: 66, endPoint x: 499, endPoint y: 112, distance: 240.8
click at [499, 112] on div "Evaluated Weekly review of what was CREATED, ADVANCED, & CLOSING Close Save Own…" at bounding box center [446, 175] width 552 height 249
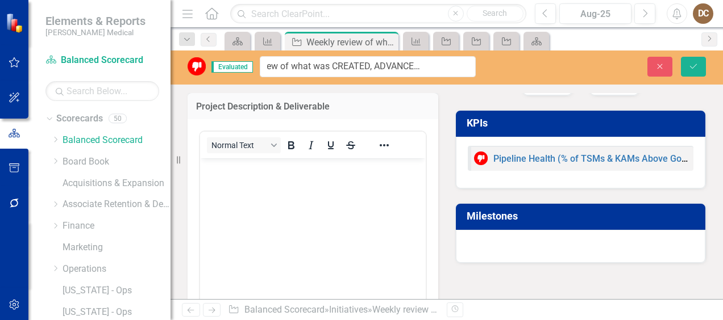
click at [266, 178] on body "Rich Text Area. Press ALT-0 for help." at bounding box center [313, 243] width 226 height 170
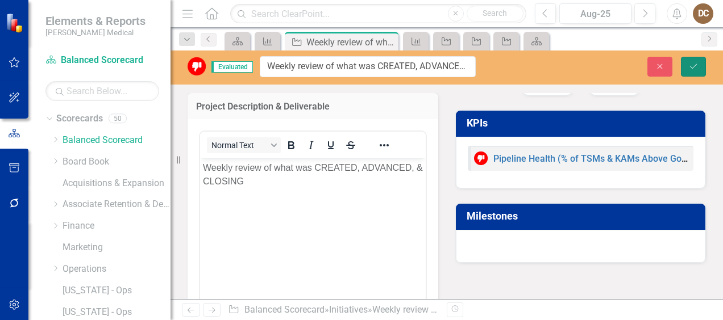
click at [692, 65] on icon "Save" at bounding box center [693, 66] width 10 height 8
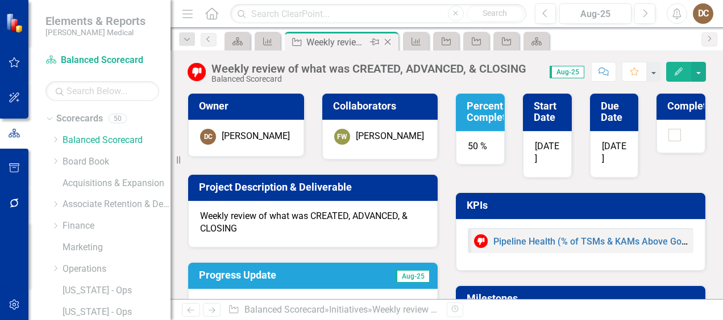
click at [389, 41] on icon "Close" at bounding box center [387, 41] width 11 height 9
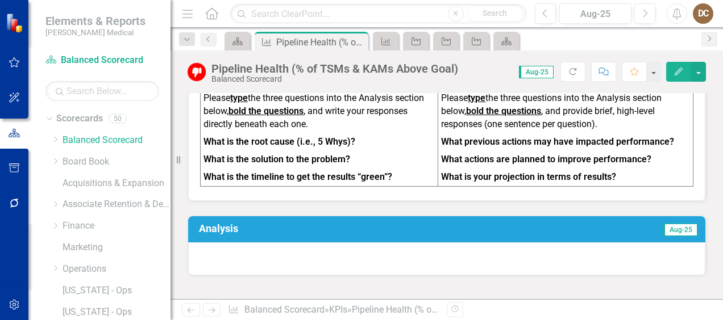
scroll to position [562, 0]
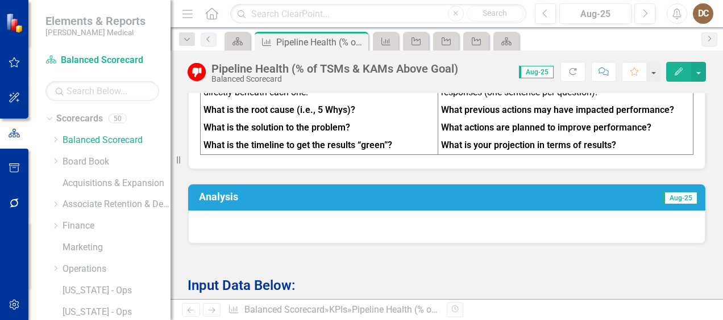
click at [476, 222] on div at bounding box center [446, 227] width 517 height 33
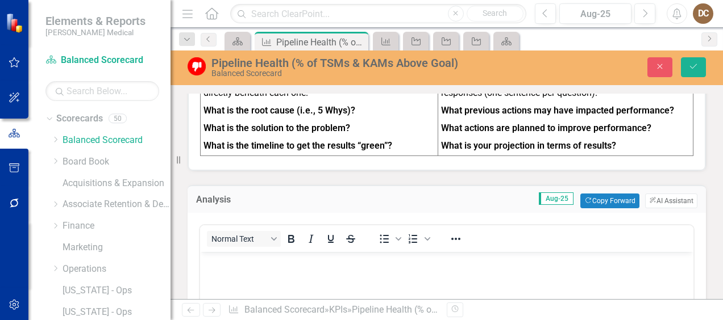
scroll to position [0, 0]
click at [598, 200] on button "Copy Forward Copy Forward" at bounding box center [609, 201] width 59 height 15
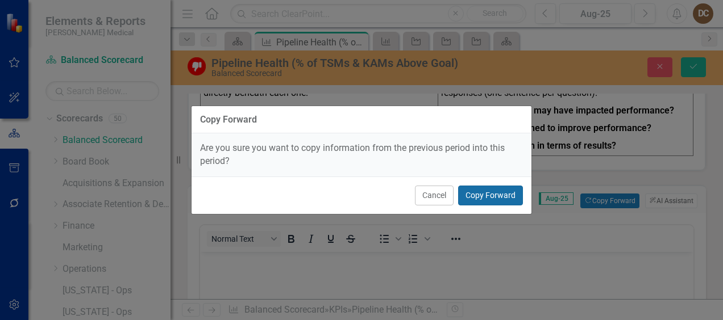
click at [498, 195] on button "Copy Forward" at bounding box center [490, 196] width 65 height 20
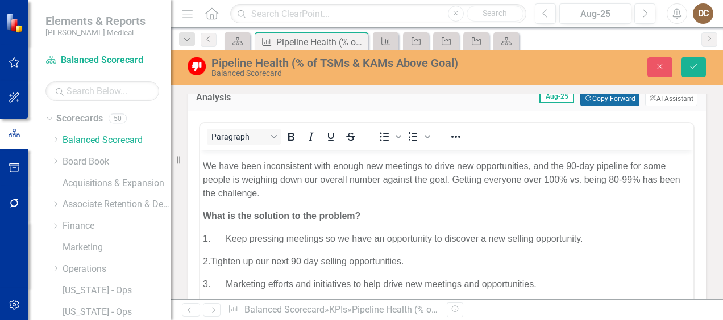
scroll to position [729, 0]
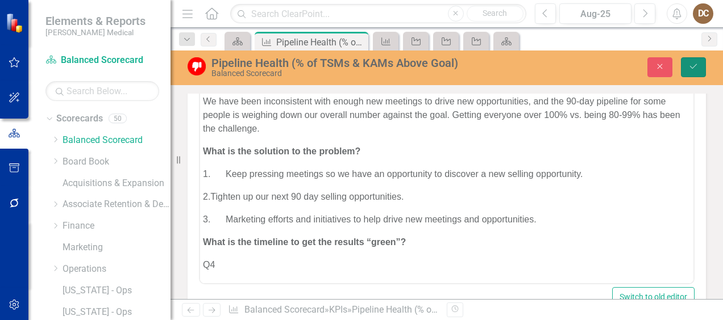
click at [699, 63] on button "Save" at bounding box center [693, 67] width 25 height 20
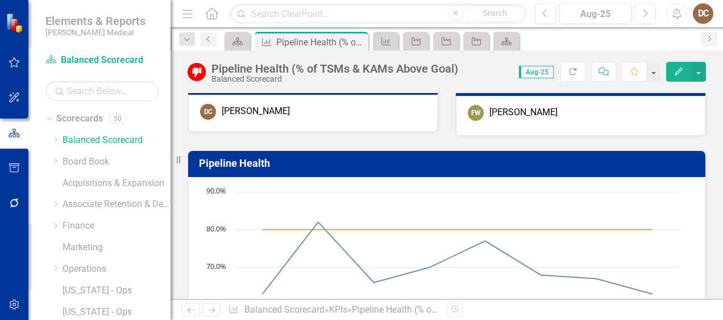
scroll to position [0, 0]
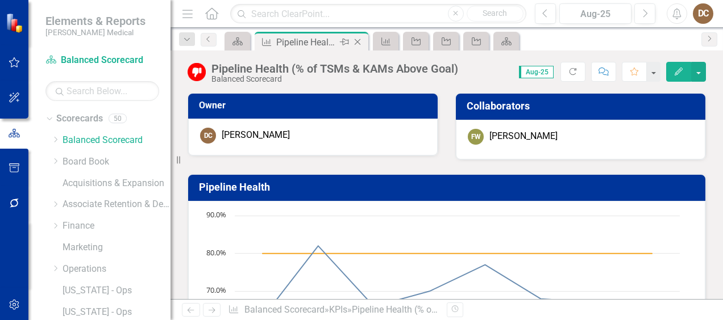
click at [360, 41] on icon "Close" at bounding box center [357, 41] width 11 height 9
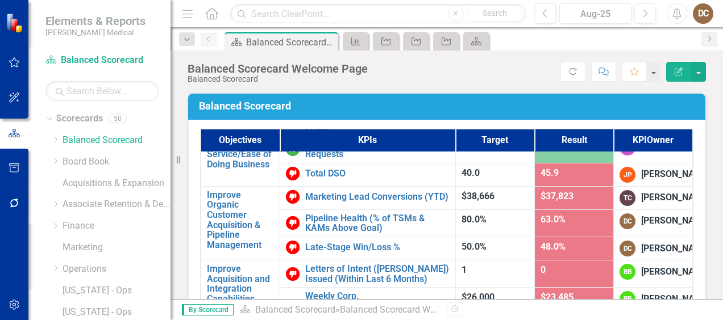
scroll to position [638, 0]
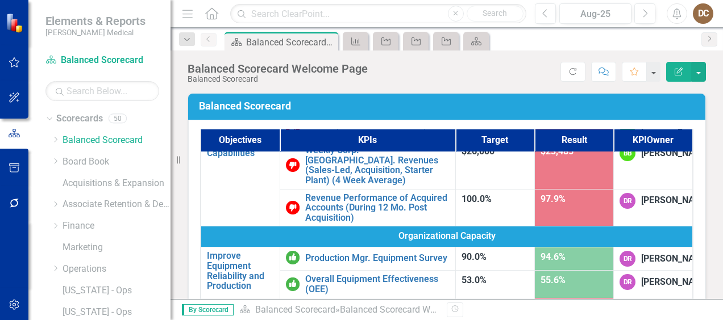
click at [357, 107] on link "Late-Stage Win/Loss %" at bounding box center [377, 102] width 144 height 10
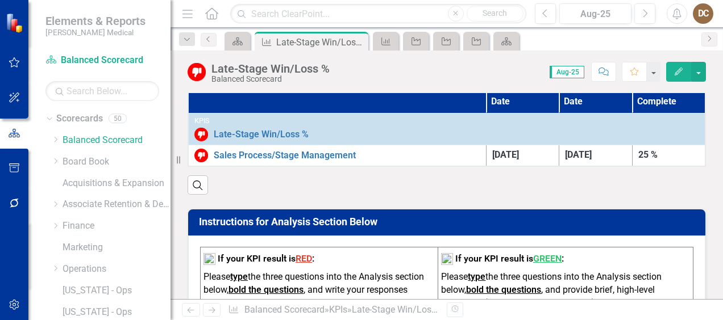
scroll to position [327, 0]
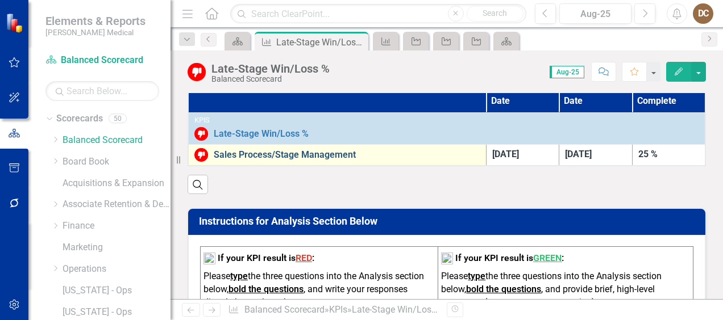
click at [292, 153] on link "Sales Process/Stage Management" at bounding box center [347, 155] width 266 height 10
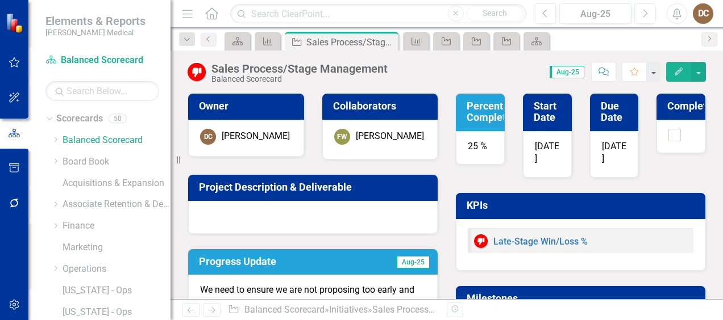
click at [390, 66] on div "Sales Process/Stage Management Balanced Scorecard" at bounding box center [302, 72] width 182 height 21
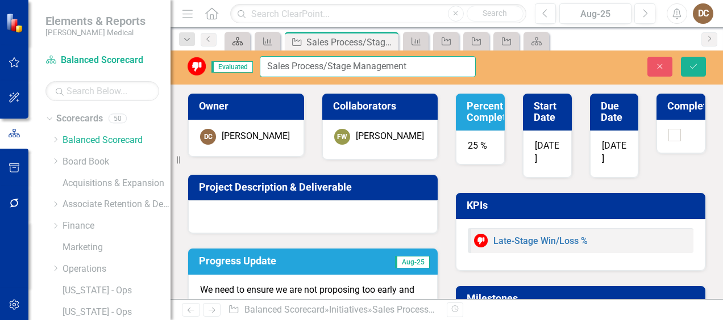
drag, startPoint x: 418, startPoint y: 67, endPoint x: 242, endPoint y: 47, distance: 177.2
click at [242, 47] on div "Menu Home Search Close Search Previous Aug-25 Next Alerts DC User Edit Profile …" at bounding box center [446, 160] width 552 height 320
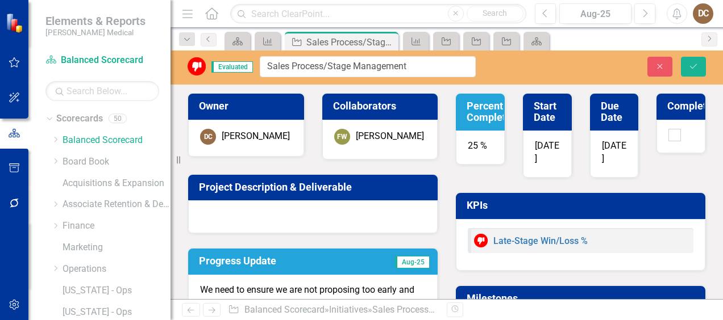
click at [304, 217] on div at bounding box center [312, 217] width 249 height 33
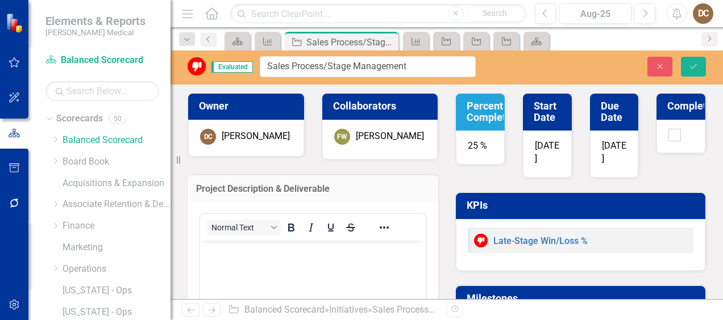
click at [288, 249] on p "Rich Text Area. Press ALT-0 for help." at bounding box center [313, 251] width 220 height 14
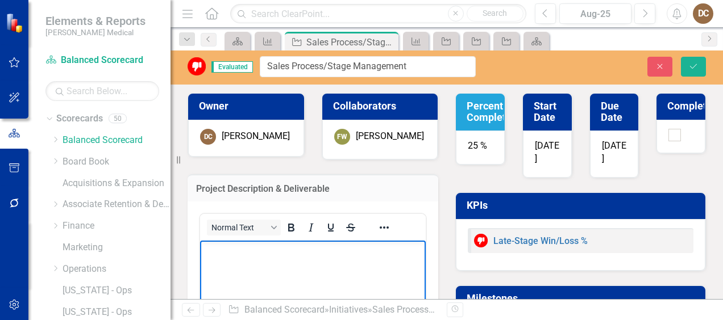
paste body "Rich Text Area. Press ALT-0 for help."
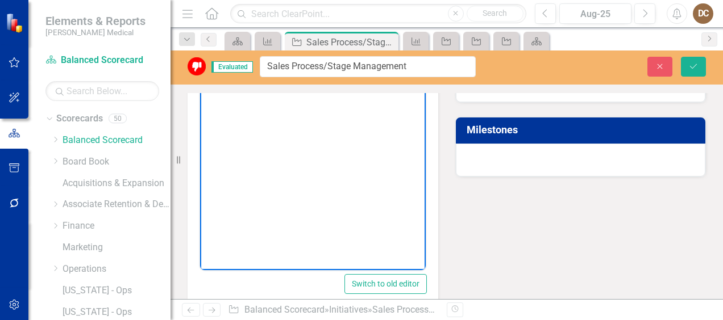
scroll to position [274, 0]
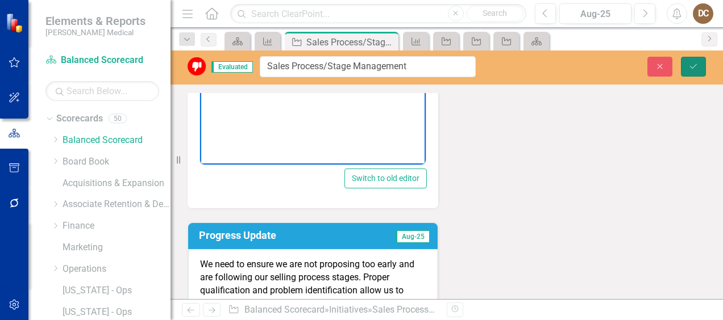
click at [698, 66] on button "Save" at bounding box center [693, 67] width 25 height 20
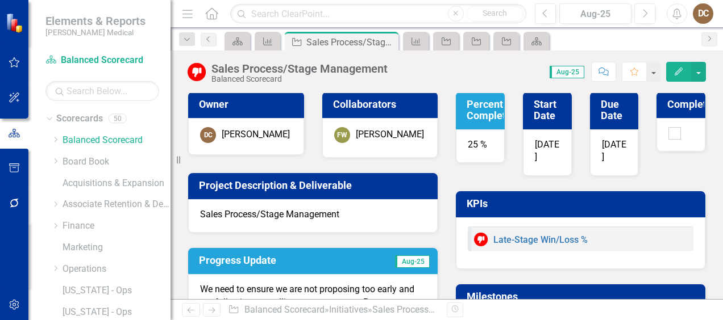
scroll to position [0, 0]
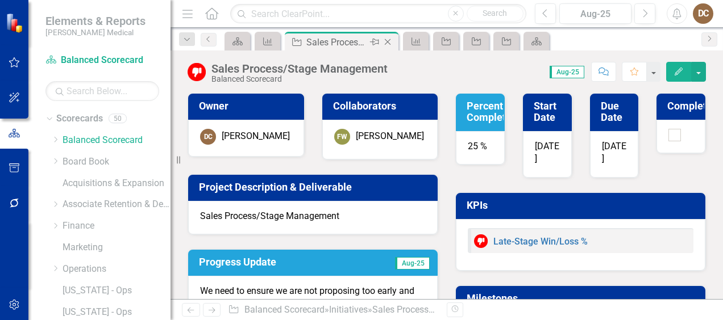
click at [387, 44] on icon "Close" at bounding box center [387, 41] width 11 height 9
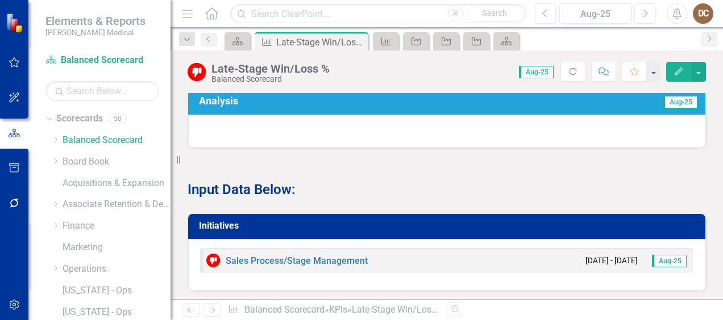
scroll to position [584, 0]
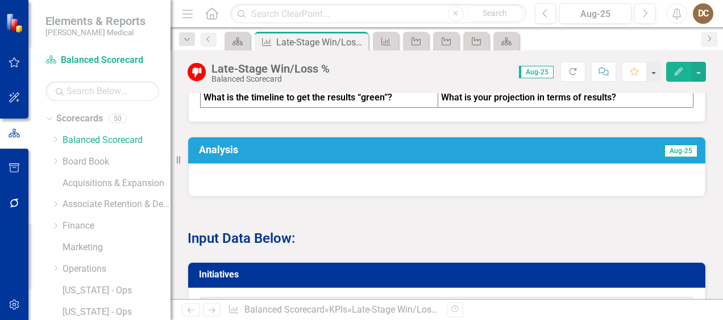
click at [391, 176] on div at bounding box center [446, 180] width 517 height 33
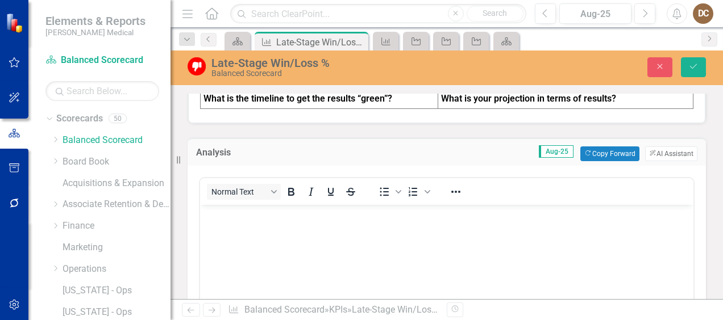
scroll to position [0, 0]
click at [607, 149] on button "Copy Forward Copy Forward" at bounding box center [609, 154] width 59 height 15
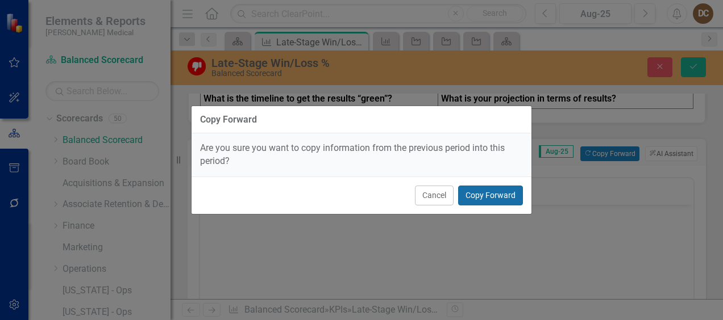
click at [502, 189] on button "Copy Forward" at bounding box center [490, 196] width 65 height 20
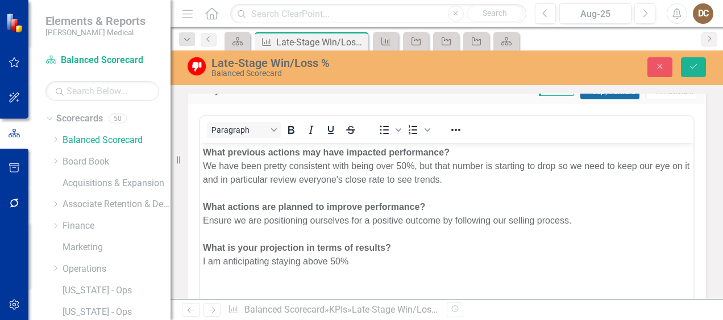
scroll to position [646, 0]
click at [693, 63] on icon "Save" at bounding box center [693, 66] width 10 height 8
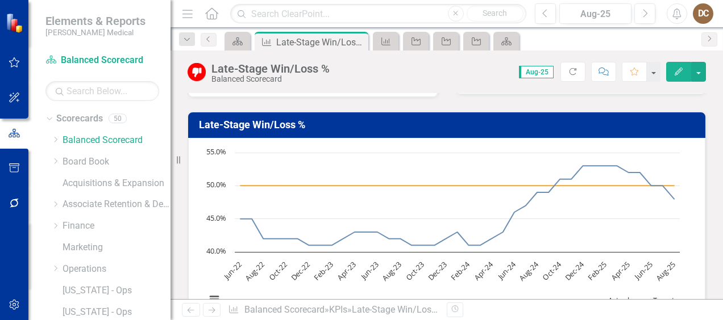
scroll to position [0, 0]
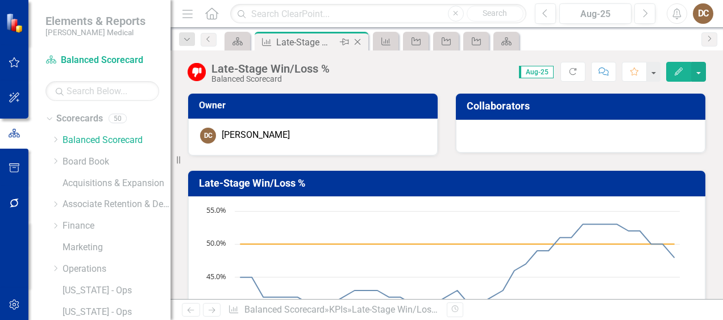
click at [359, 42] on icon "Close" at bounding box center [357, 41] width 11 height 9
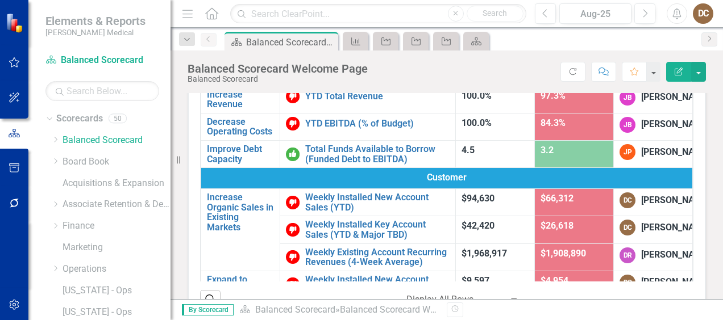
scroll to position [83, 0]
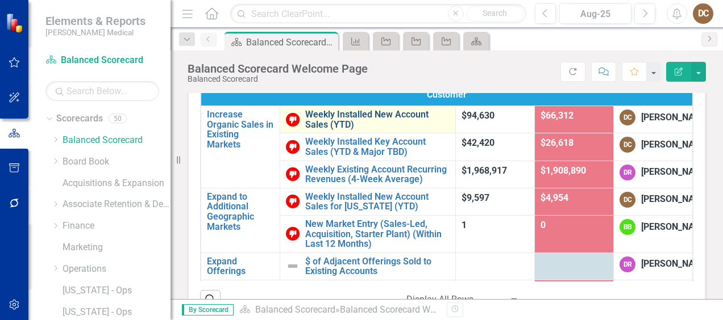
click at [391, 130] on link "Weekly Installed New Account Sales (YTD)" at bounding box center [377, 120] width 144 height 20
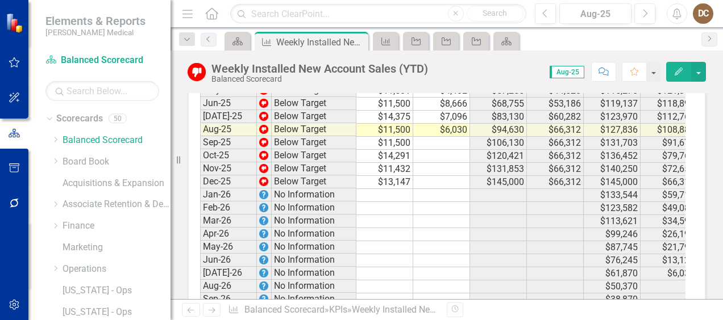
scroll to position [2089, 0]
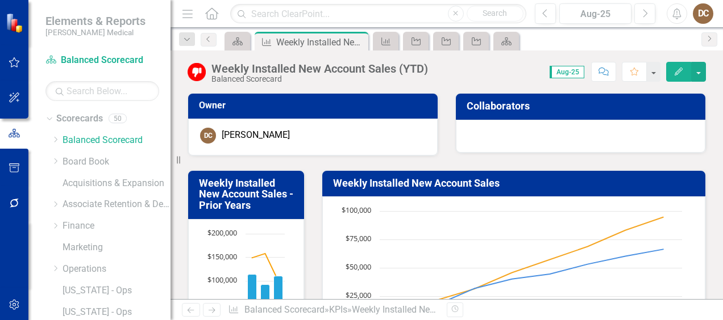
scroll to position [2089, 0]
